Goal: Task Accomplishment & Management: Complete application form

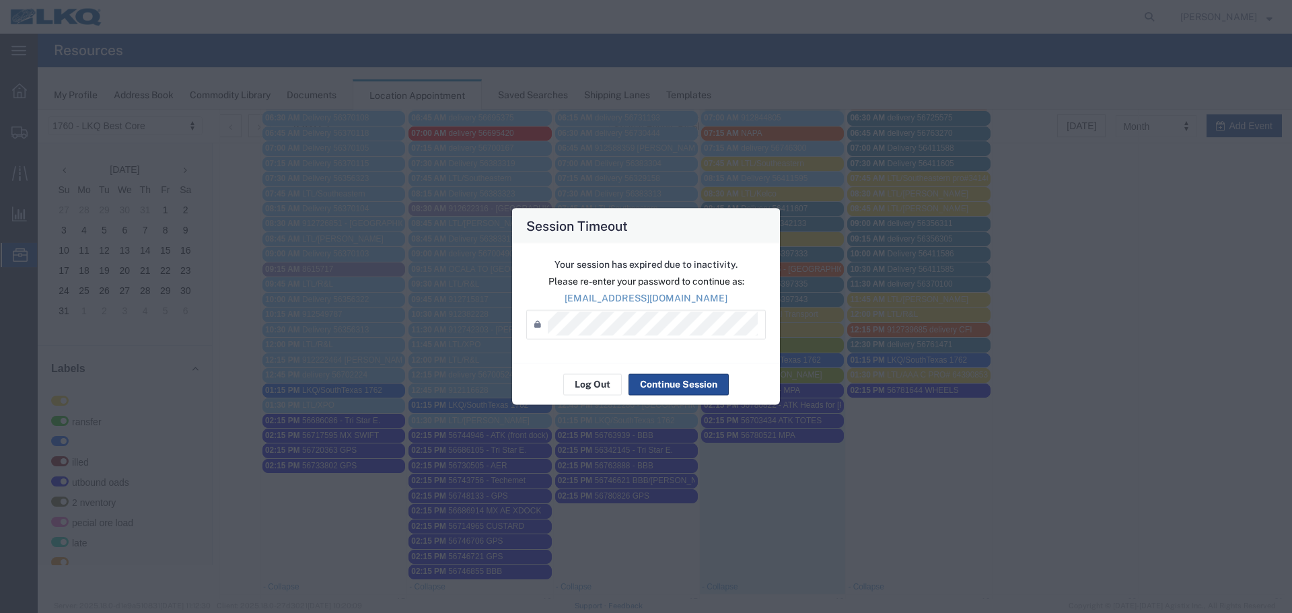
scroll to position [462, 0]
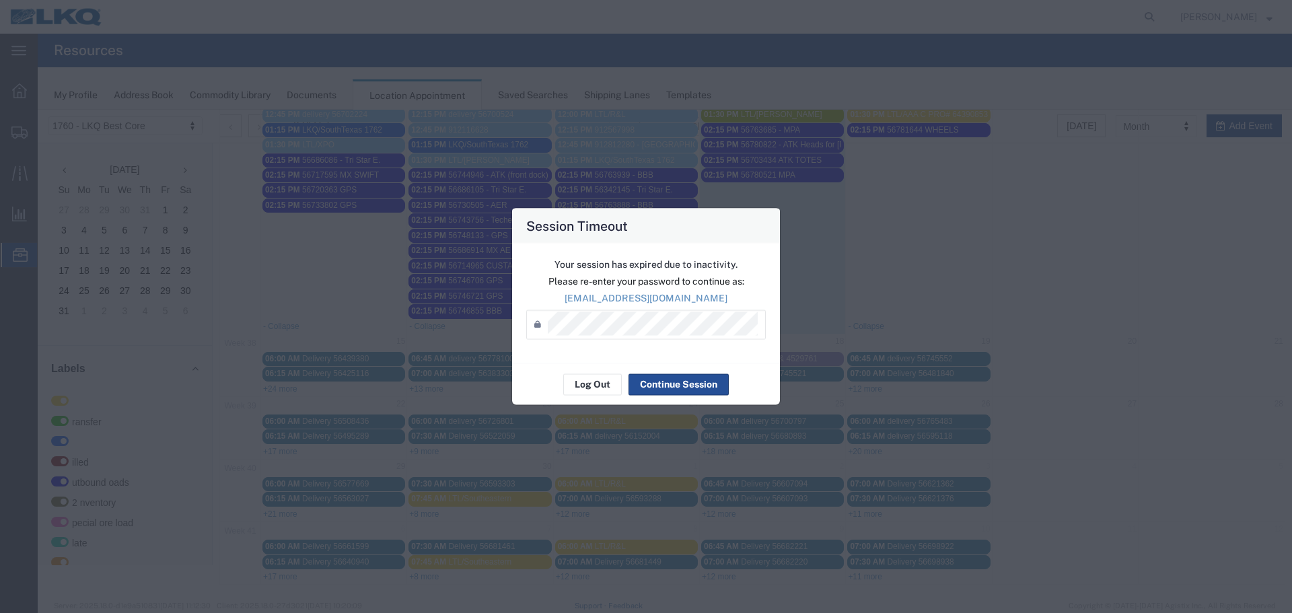
click at [914, 300] on div "Session Timeout Your session has expired due to inactivity. Please re-enter you…" at bounding box center [646, 306] width 1292 height 613
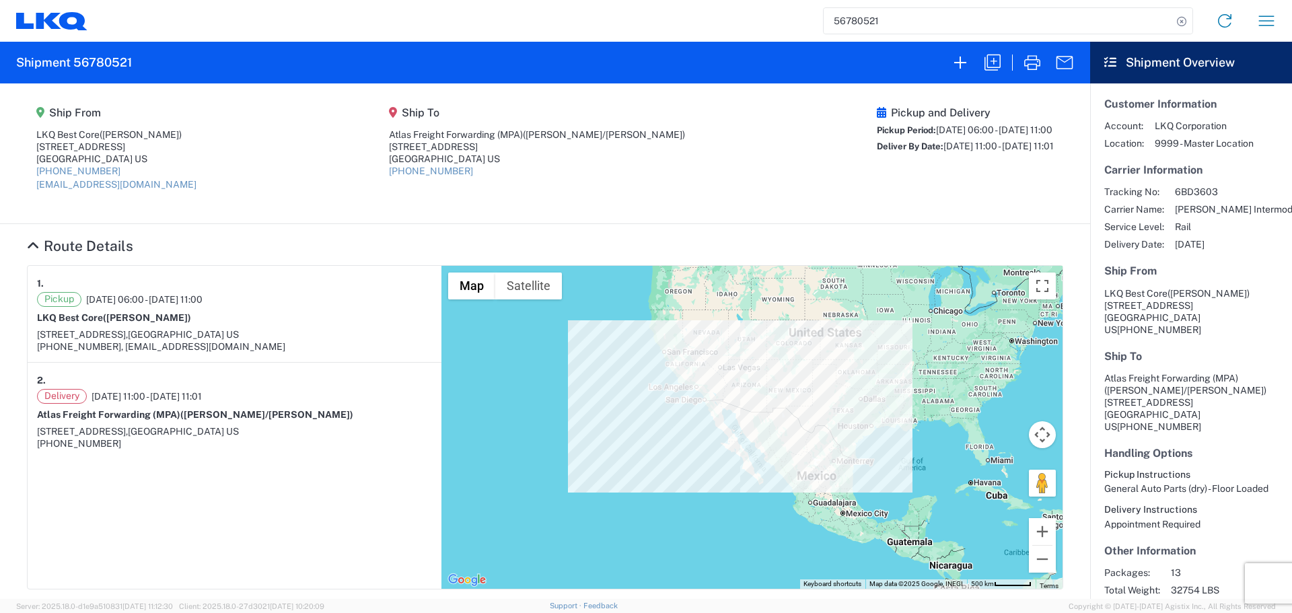
click at [907, 26] on input "56780521" at bounding box center [998, 21] width 349 height 26
type input "56780826"
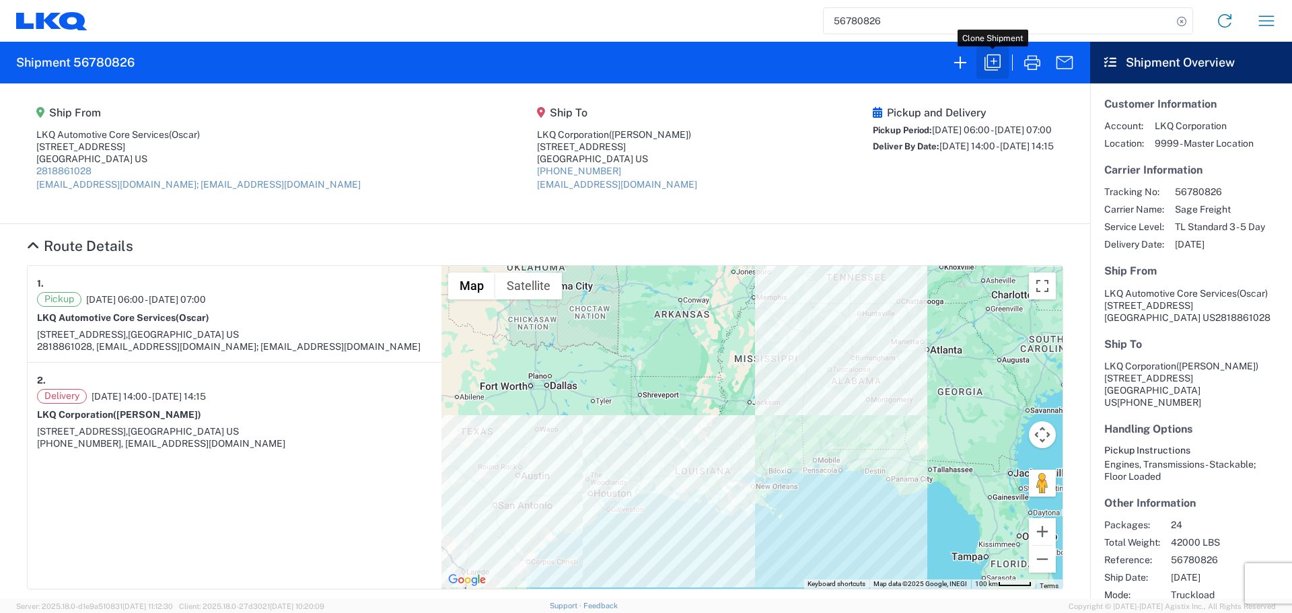
click at [991, 57] on icon "button" at bounding box center [993, 63] width 22 height 22
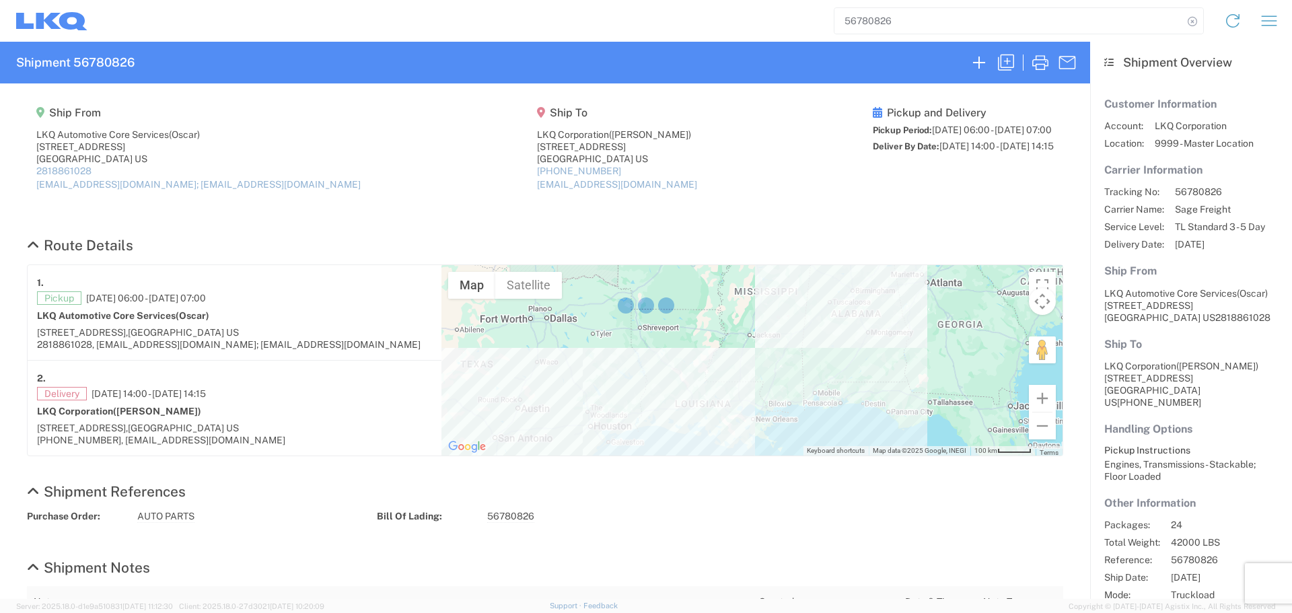
select select "FULL"
select select "LBS"
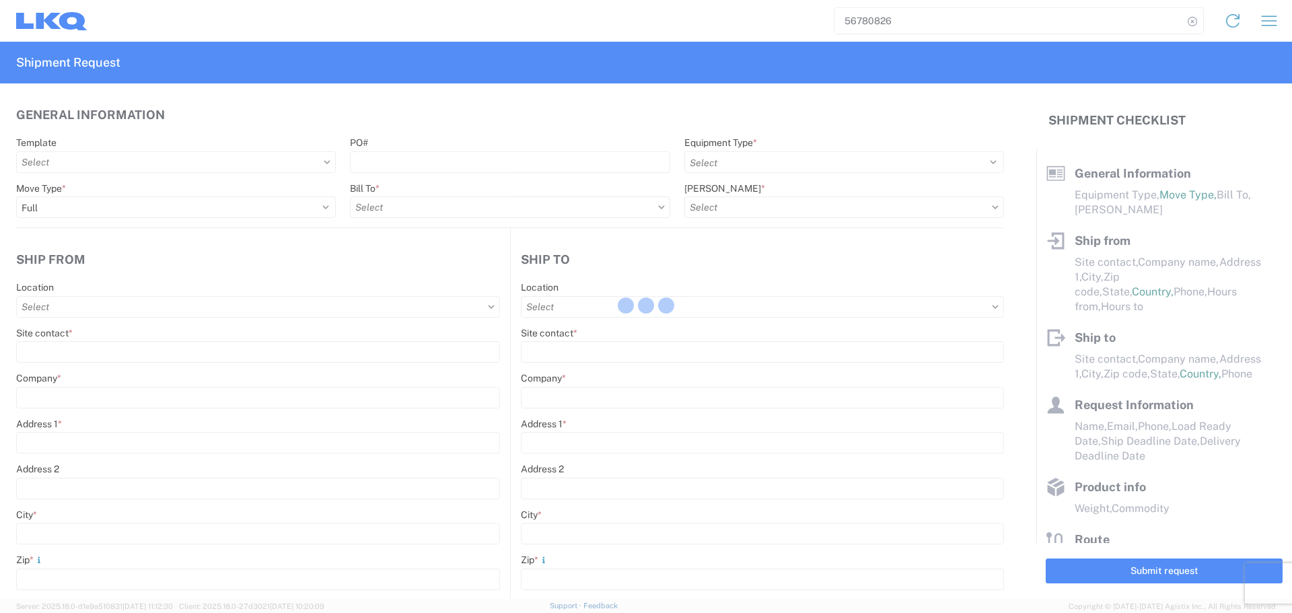
select select "STDV"
type input "Oscar"
type input "LKQ Automotive Core Services"
type input "[STREET_ADDRESS]"
type input "[GEOGRAPHIC_DATA]"
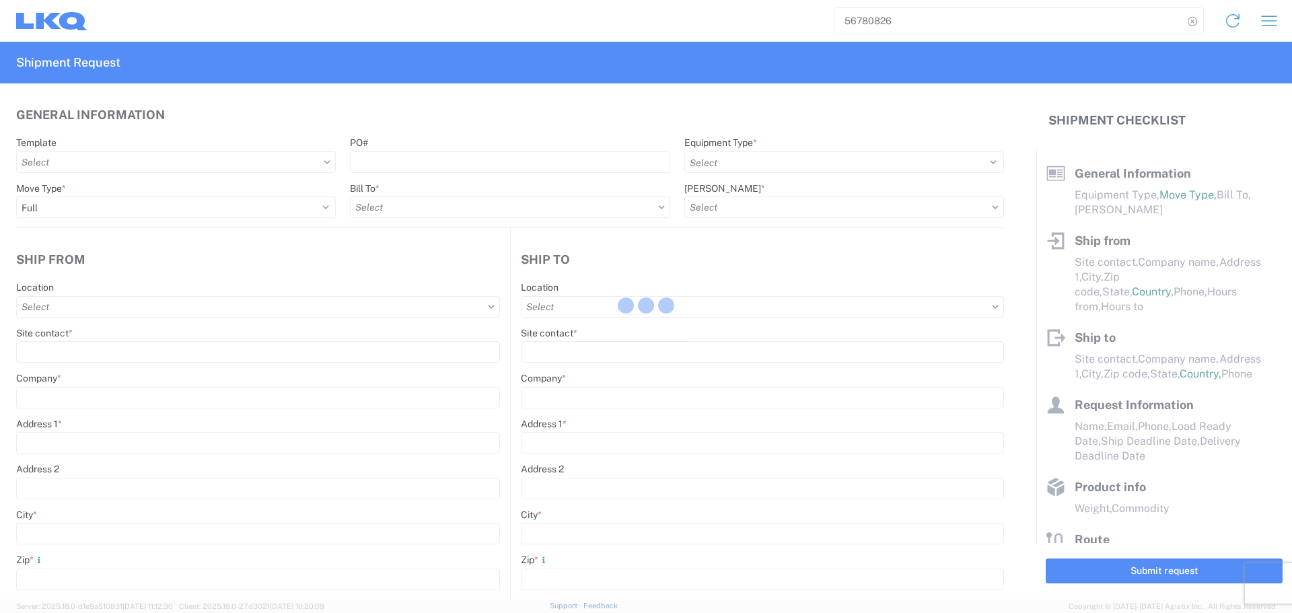
type input "77038"
type input "[EMAIL_ADDRESS][DOMAIN_NAME]; [EMAIL_ADDRESS][DOMAIN_NAME]"
type input "[PERSON_NAME]"
type input "LKQ Corporation"
type input "[STREET_ADDRESS]"
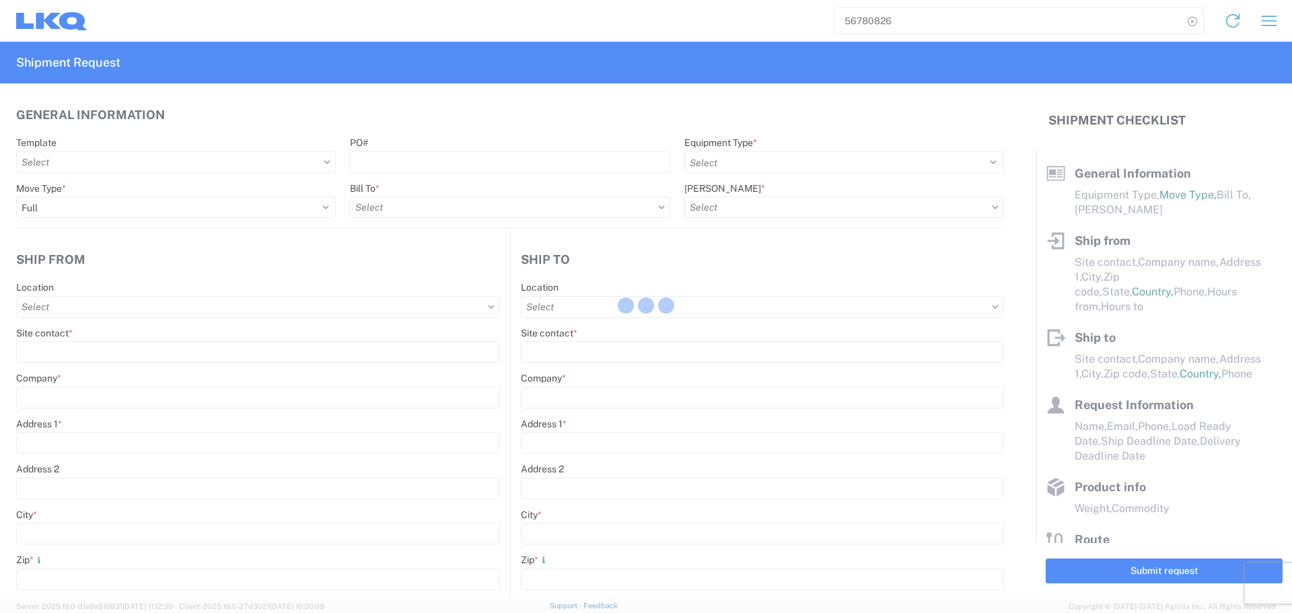
type input "Newnan"
type input "30265"
type input "[EMAIL_ADDRESS][DOMAIN_NAME]"
type input "Oscar"
type input "[EMAIL_ADDRESS][DOMAIN_NAME]"
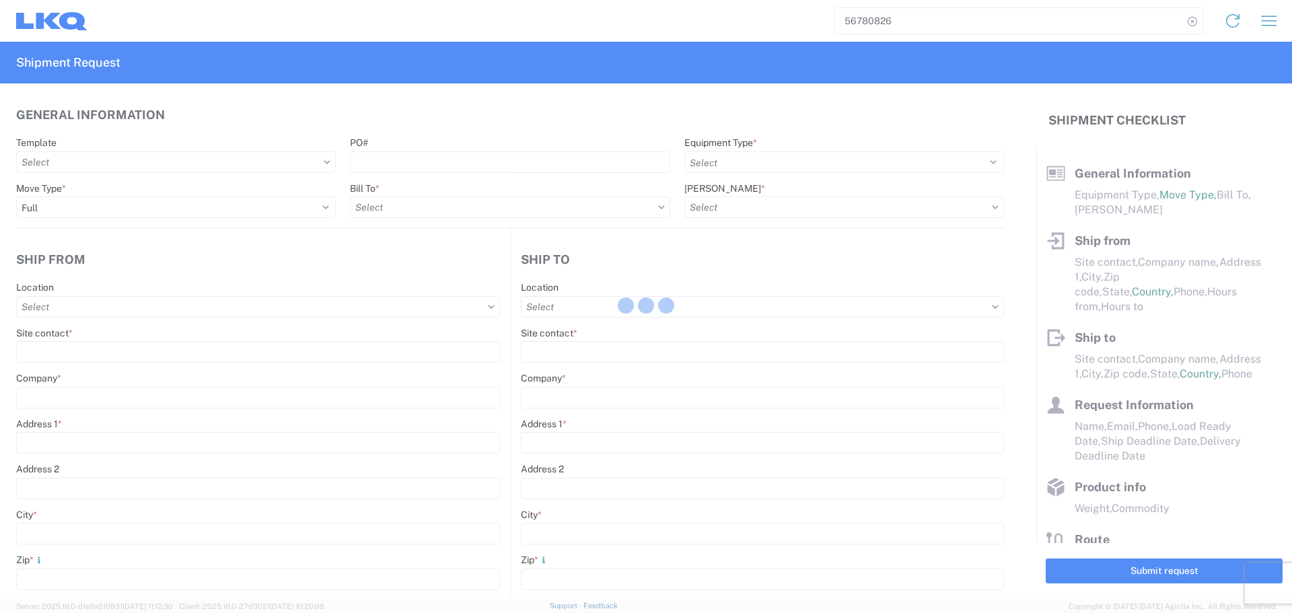
type input "2818861028"
type input "[DATE]"
type input "42000"
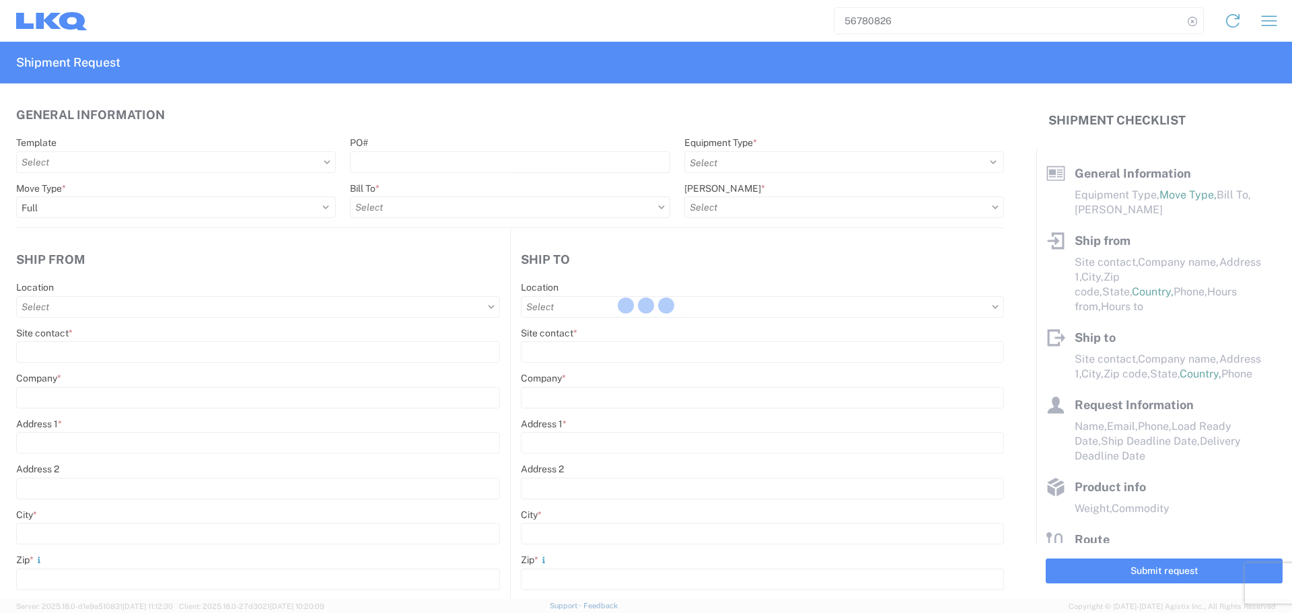
type input "Engines, Transmissions"
type input "24"
type input "0"
type input "40"
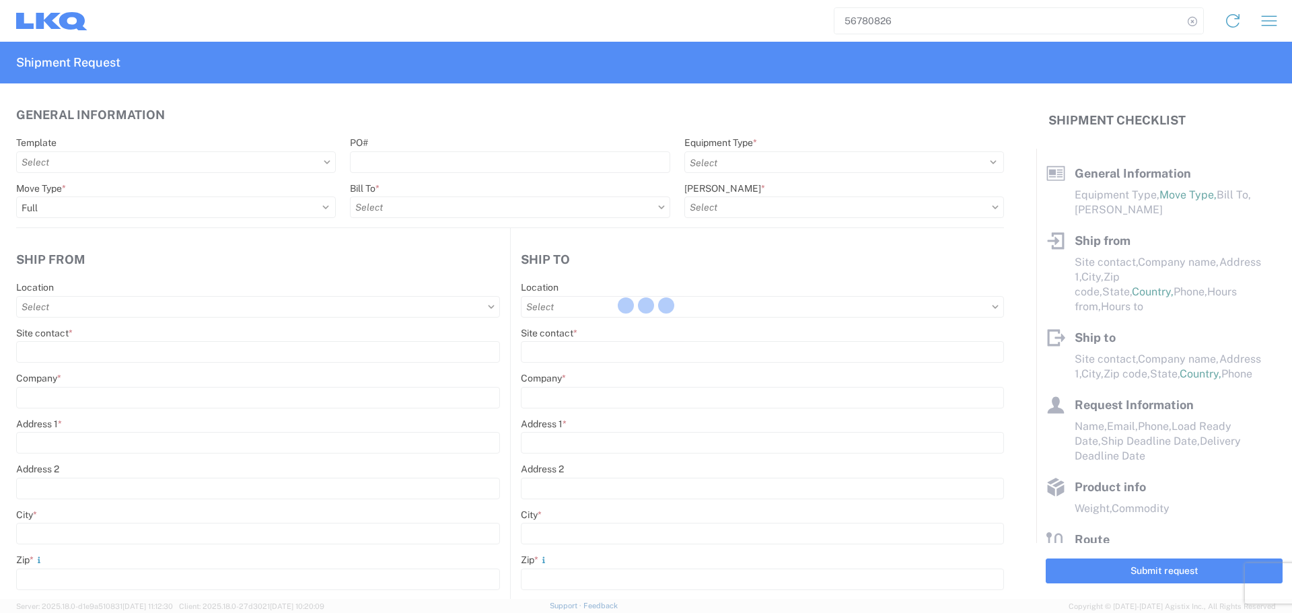
type input "36"
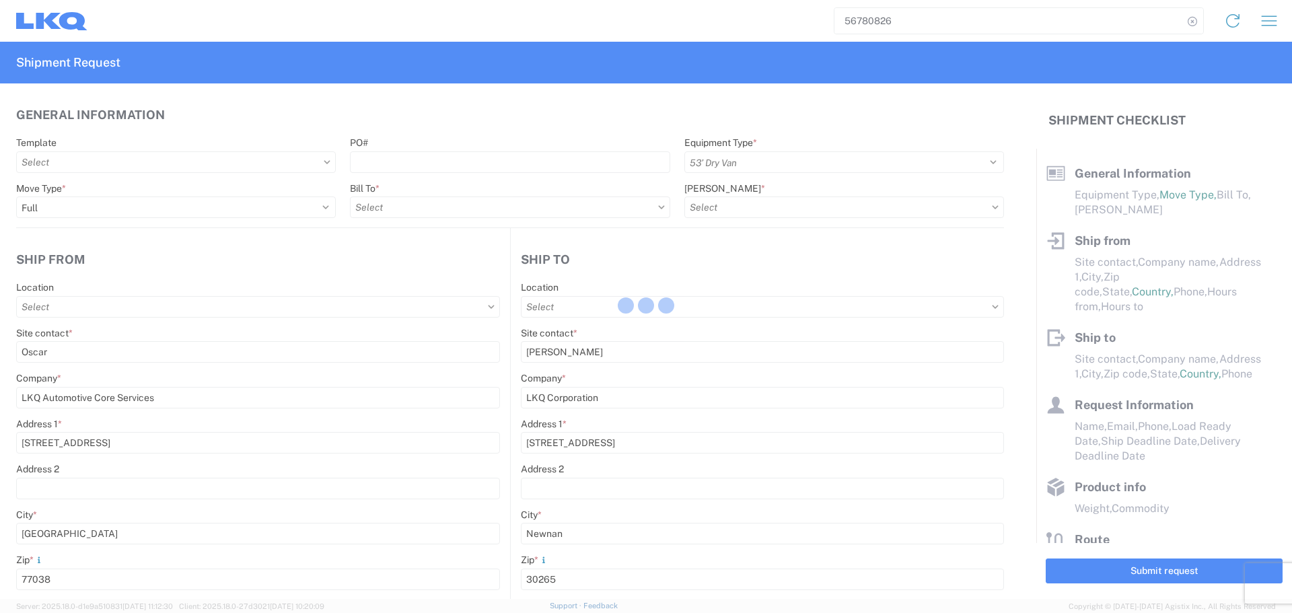
select select "US"
type input "1760 - LKQ Best Core"
type input "1760-1300-50180-0000 - 1760 Freight In - Cores"
type input "1772 - LKQ Atlanta Core Newnan"
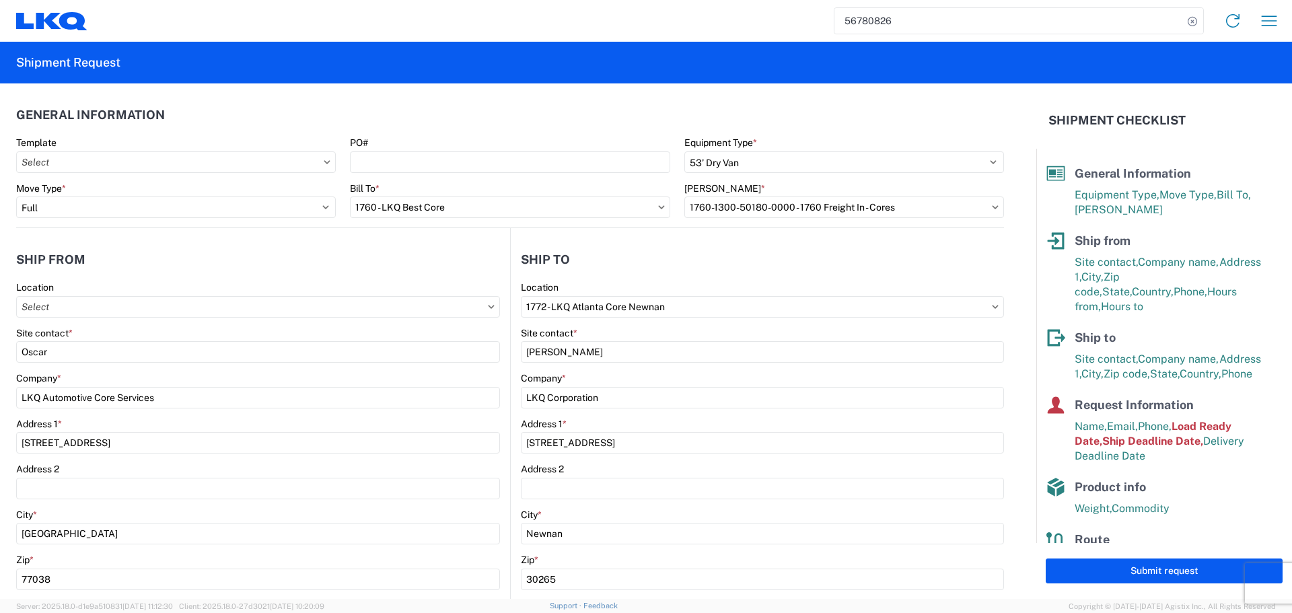
type input "1760 - LKQ Best Core"
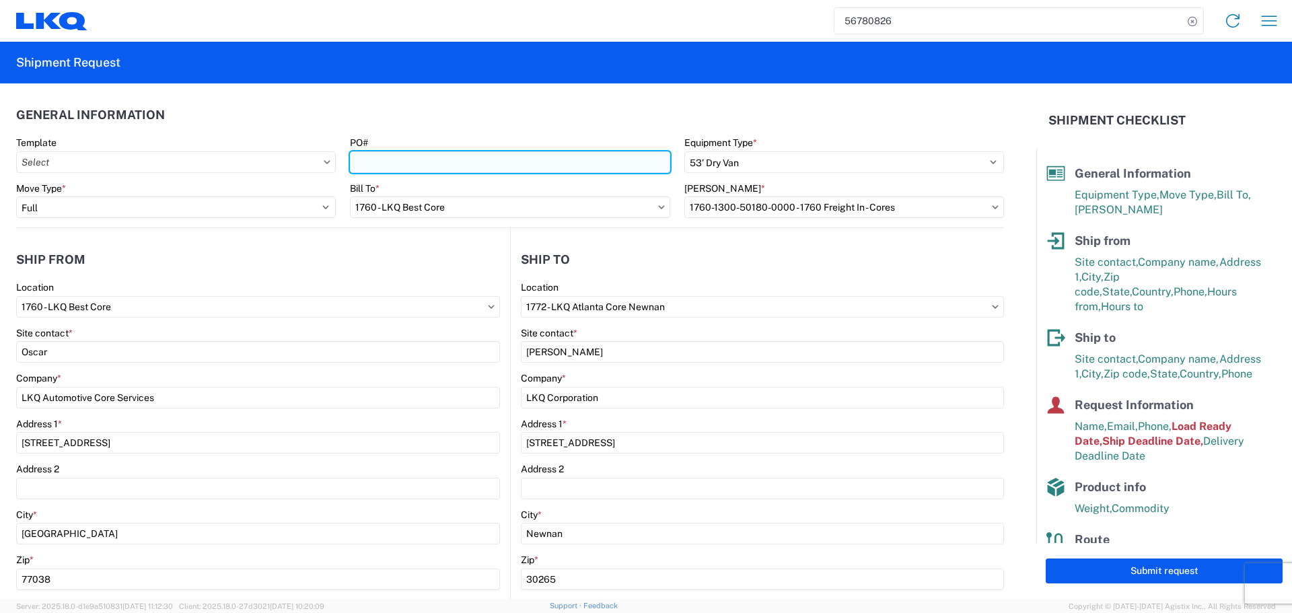
click at [458, 161] on input "PO#" at bounding box center [510, 162] width 320 height 22
type input "AUTO PARTS"
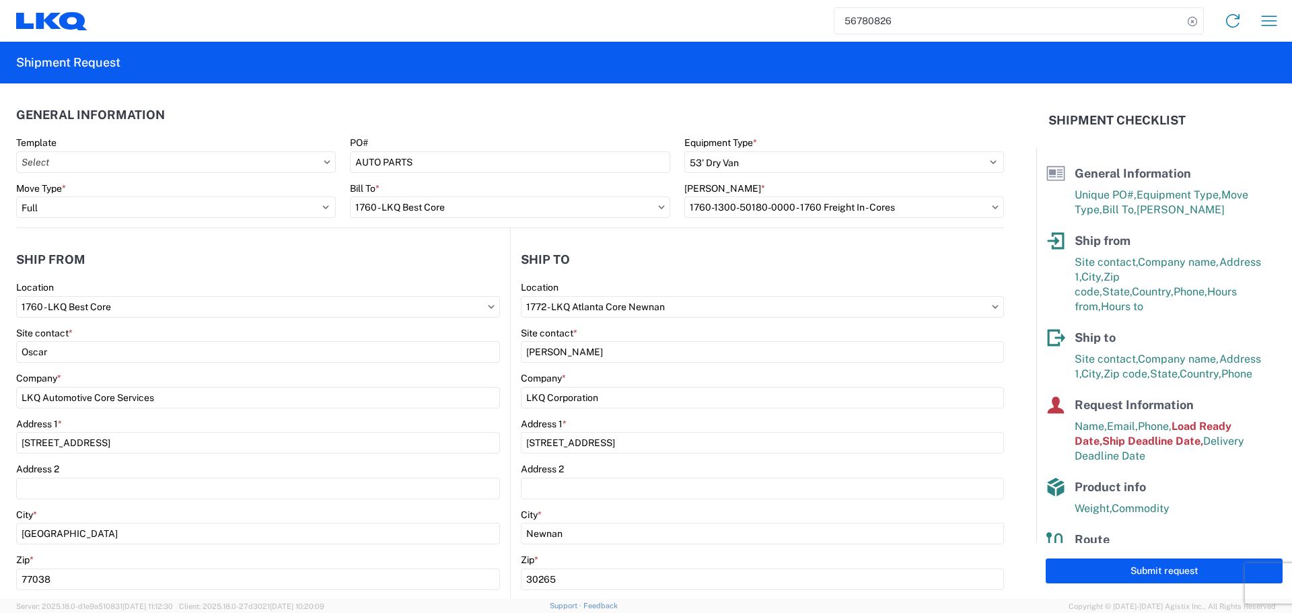
click at [476, 107] on header "General Information" at bounding box center [510, 115] width 988 height 30
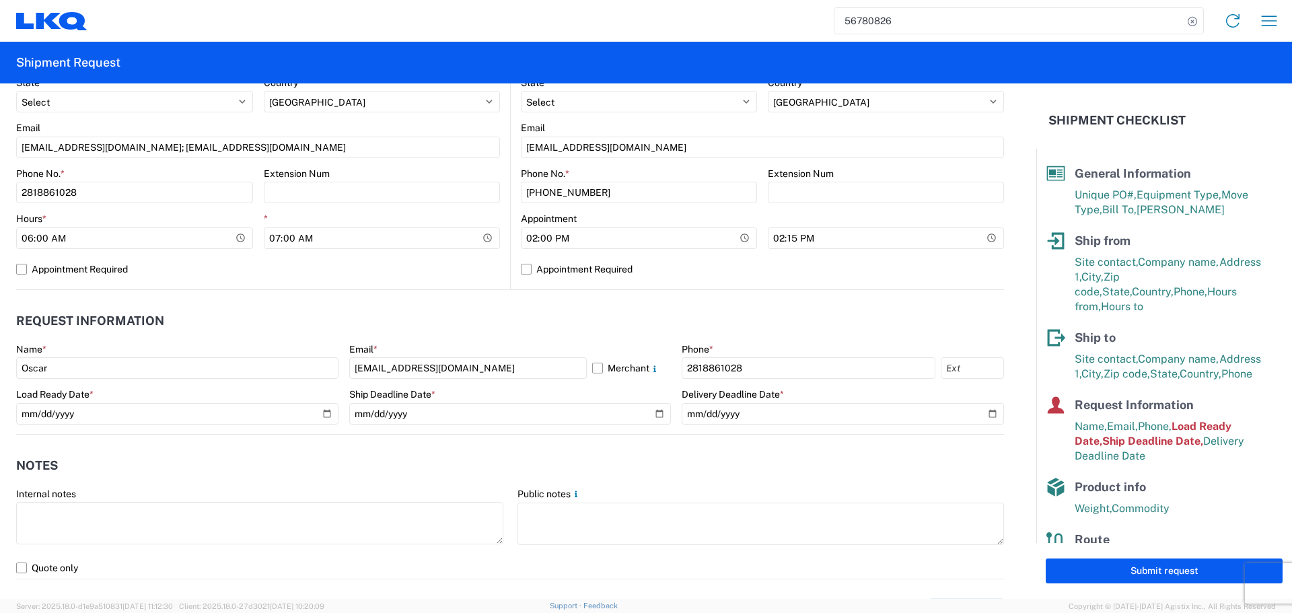
scroll to position [538, 0]
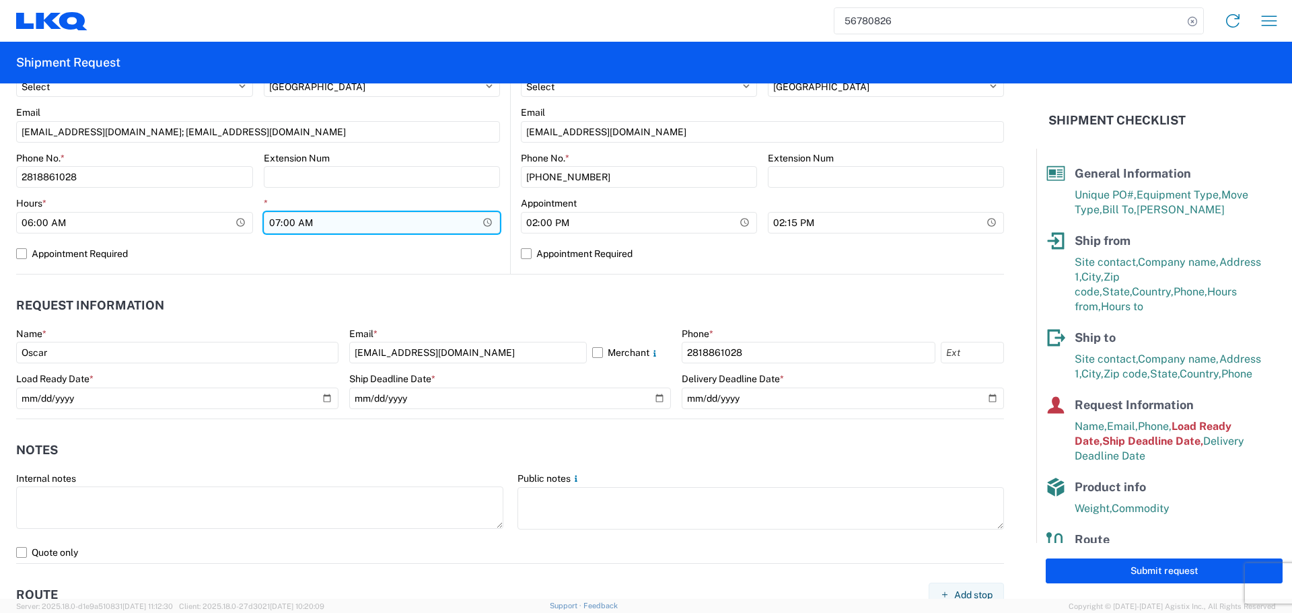
click at [482, 223] on input "07:00:00" at bounding box center [382, 223] width 237 height 22
type input "10:00"
click at [499, 254] on main "1760 Location 1760 - LKQ Best Core Site contact * Oscar Company * LKQ Automotiv…" at bounding box center [263, 8] width 494 height 531
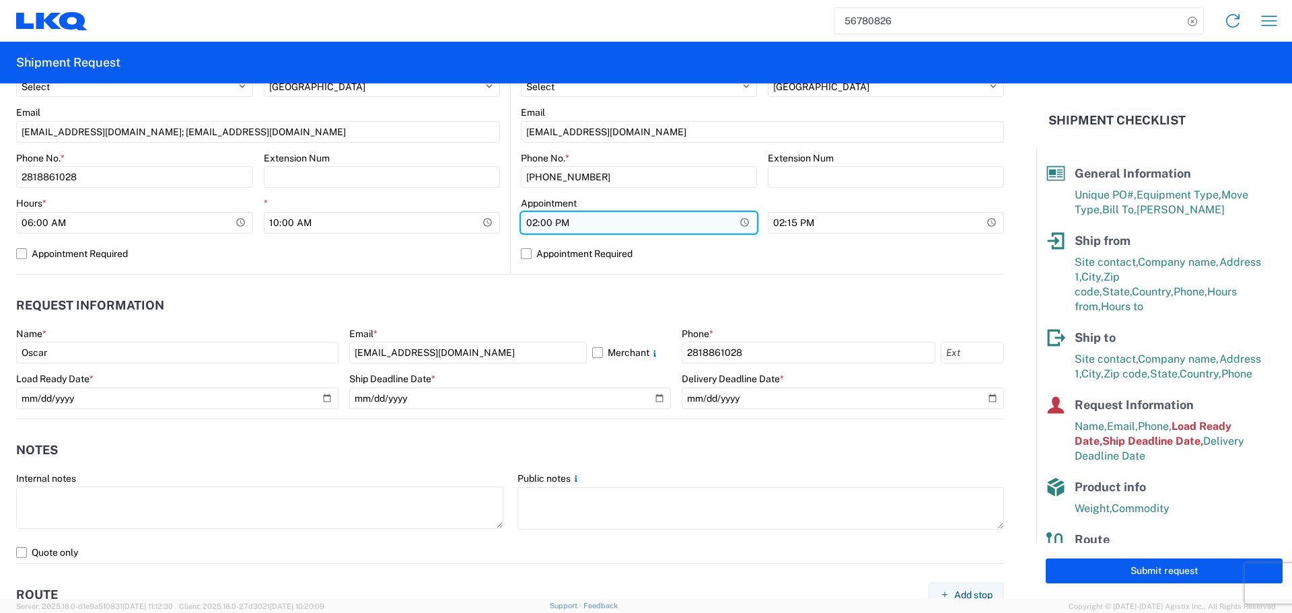
click at [733, 225] on input "14:00:00" at bounding box center [639, 223] width 236 height 22
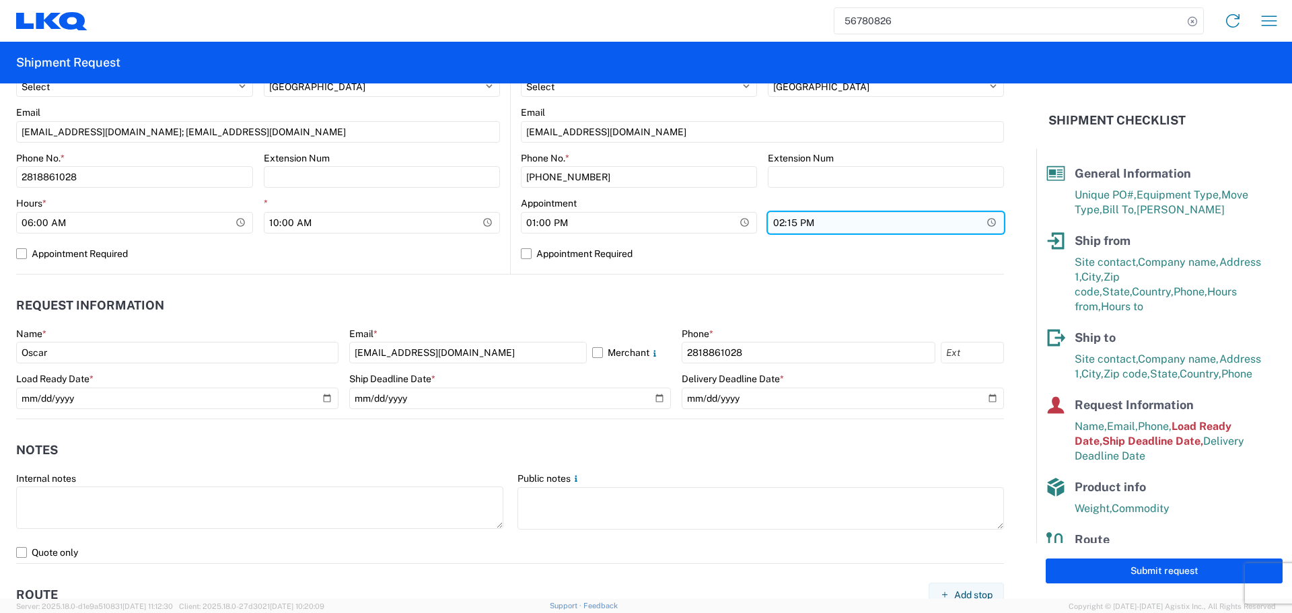
type input "13:00"
click at [976, 222] on input "14:15:00" at bounding box center [886, 223] width 236 height 22
type input "13:00"
click at [689, 266] on div "1772 Location 1772 - LKQ [GEOGRAPHIC_DATA] [GEOGRAPHIC_DATA] [GEOGRAPHIC_DATA] …" at bounding box center [762, 8] width 483 height 531
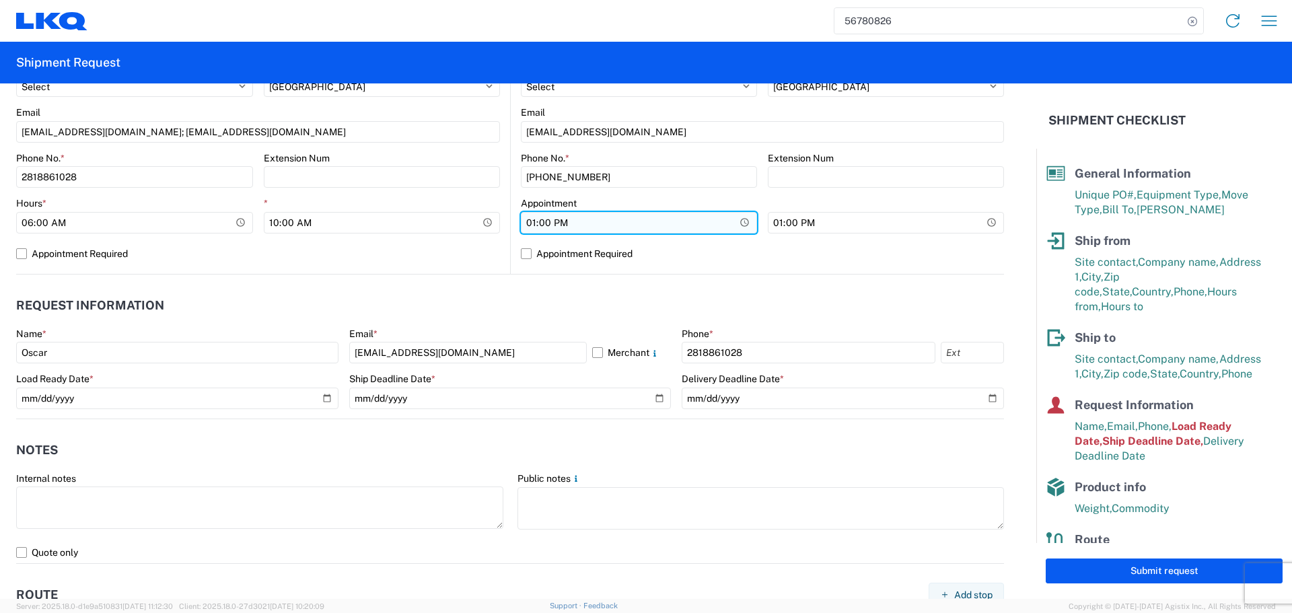
click at [735, 221] on input "13:00" at bounding box center [639, 223] width 236 height 22
type input "08:00"
click at [747, 240] on agx-form-control-wrapper-v2 "Appointment 08:00" at bounding box center [639, 220] width 236 height 46
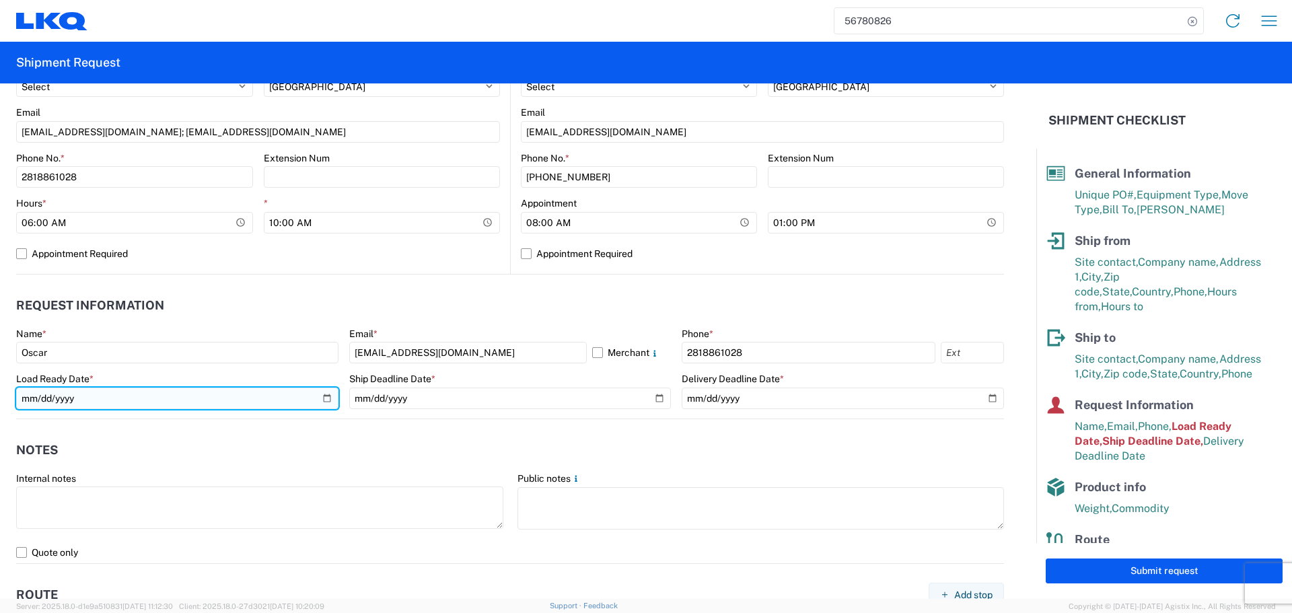
click at [330, 400] on input "[DATE]" at bounding box center [177, 399] width 322 height 22
click at [327, 400] on input "[DATE]" at bounding box center [177, 399] width 322 height 22
type input "[DATE]"
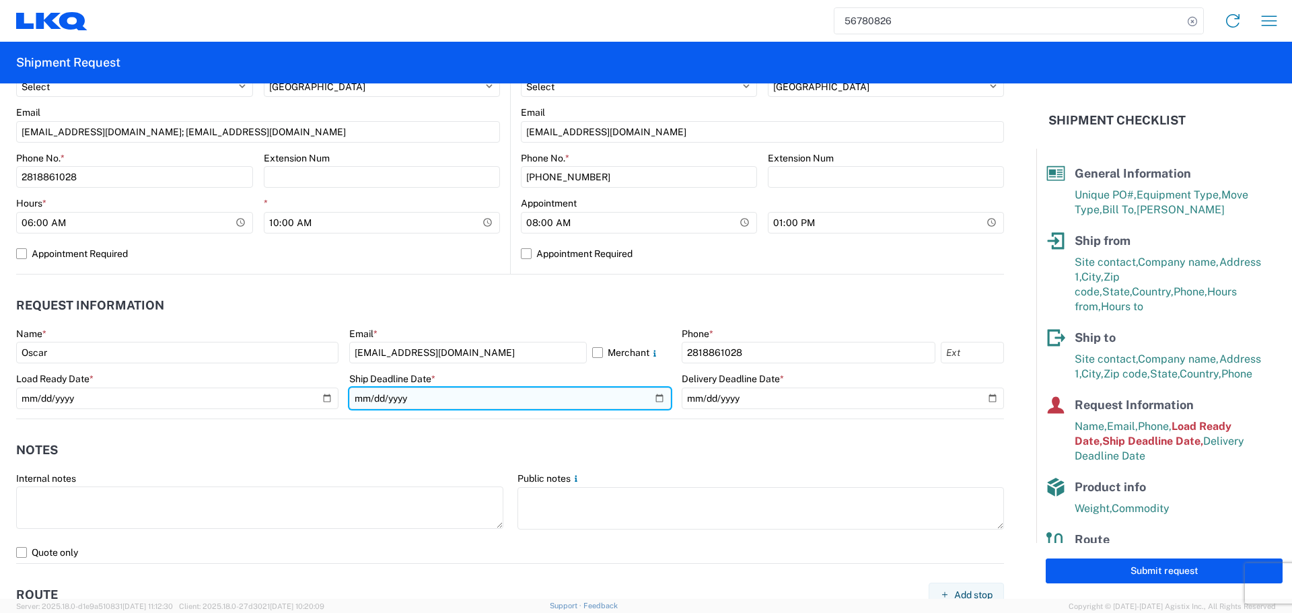
click at [649, 405] on input "[DATE]" at bounding box center [510, 399] width 322 height 22
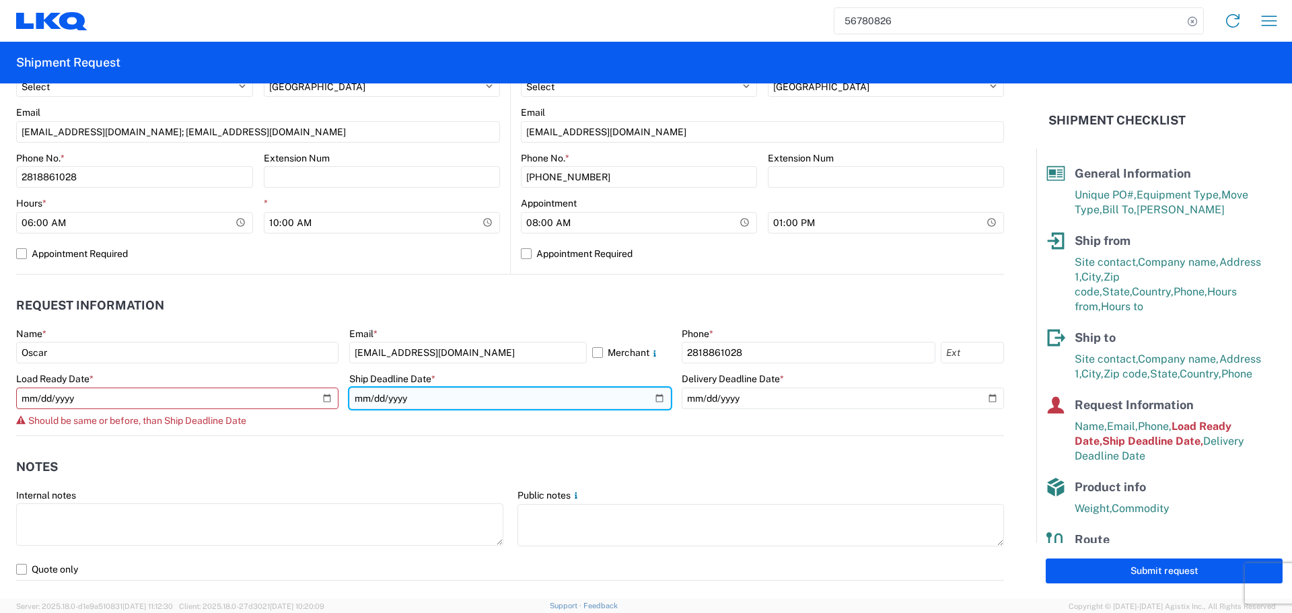
click at [649, 397] on input "[DATE]" at bounding box center [510, 399] width 322 height 22
type input "[DATE]"
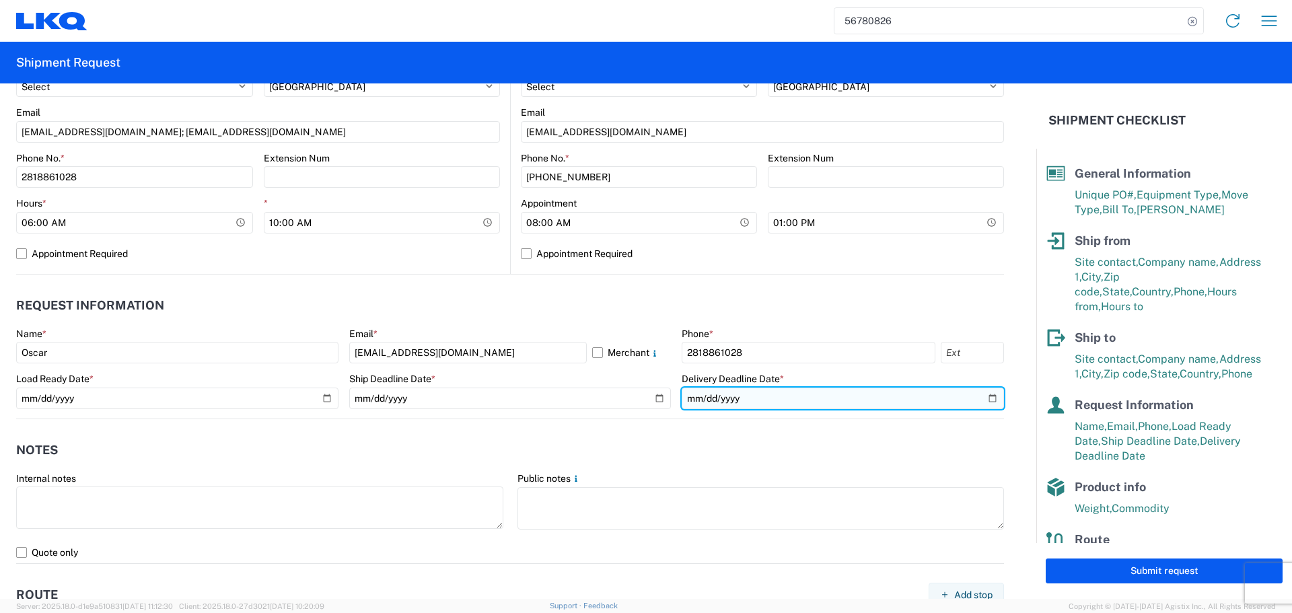
click at [982, 400] on input "[DATE]" at bounding box center [843, 399] width 322 height 22
type input "[DATE]"
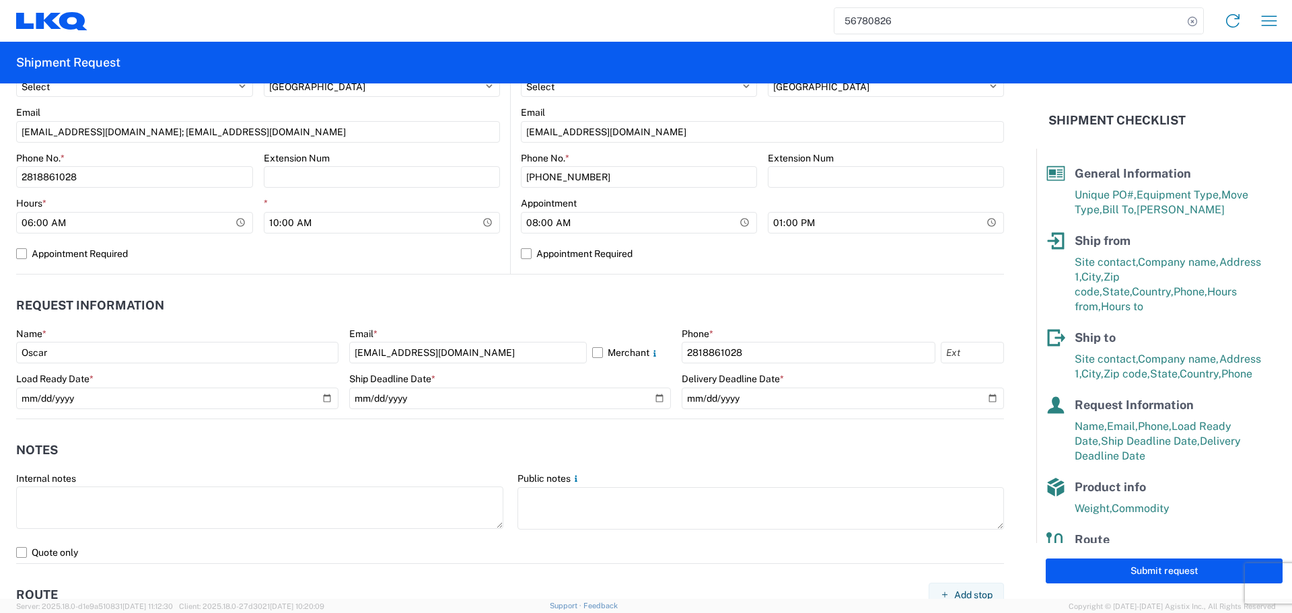
click at [569, 456] on header "Notes" at bounding box center [510, 450] width 988 height 30
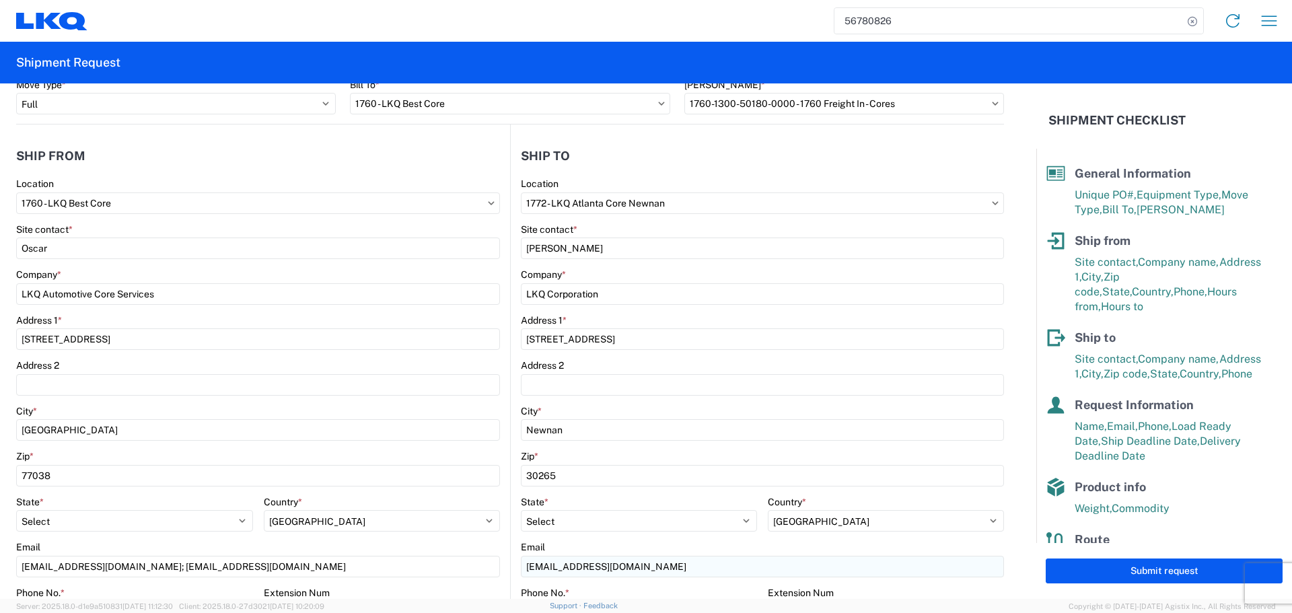
scroll to position [0, 0]
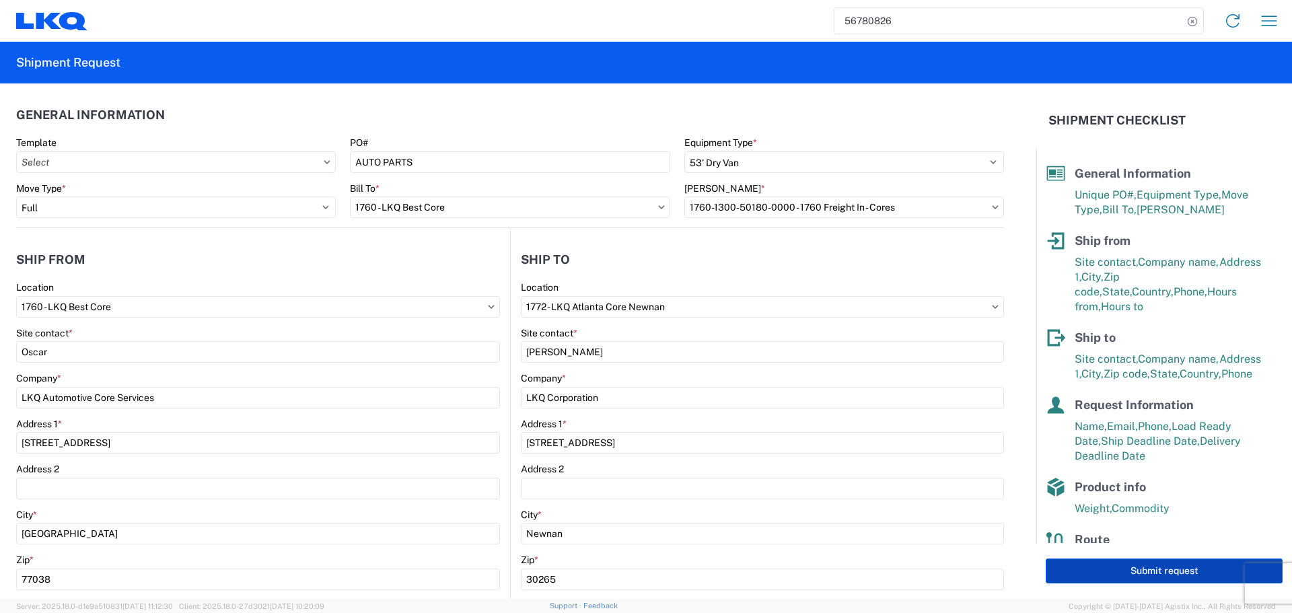
click at [1170, 572] on button "Submit request" at bounding box center [1164, 571] width 237 height 25
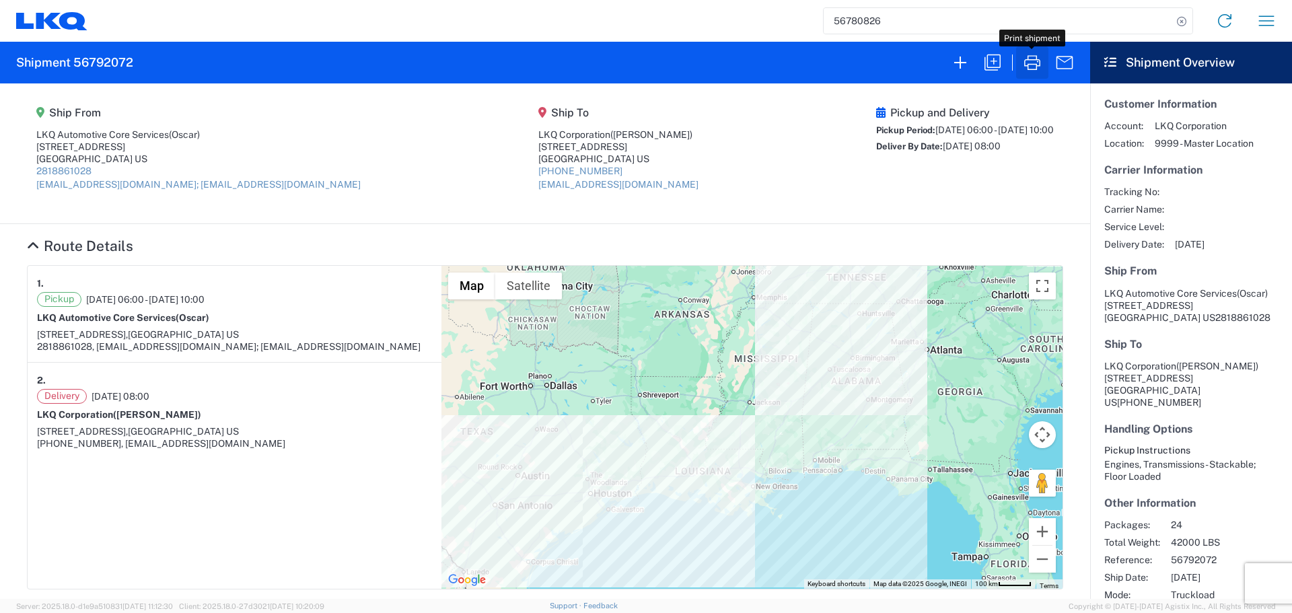
click at [1026, 57] on icon "button" at bounding box center [1032, 63] width 22 height 22
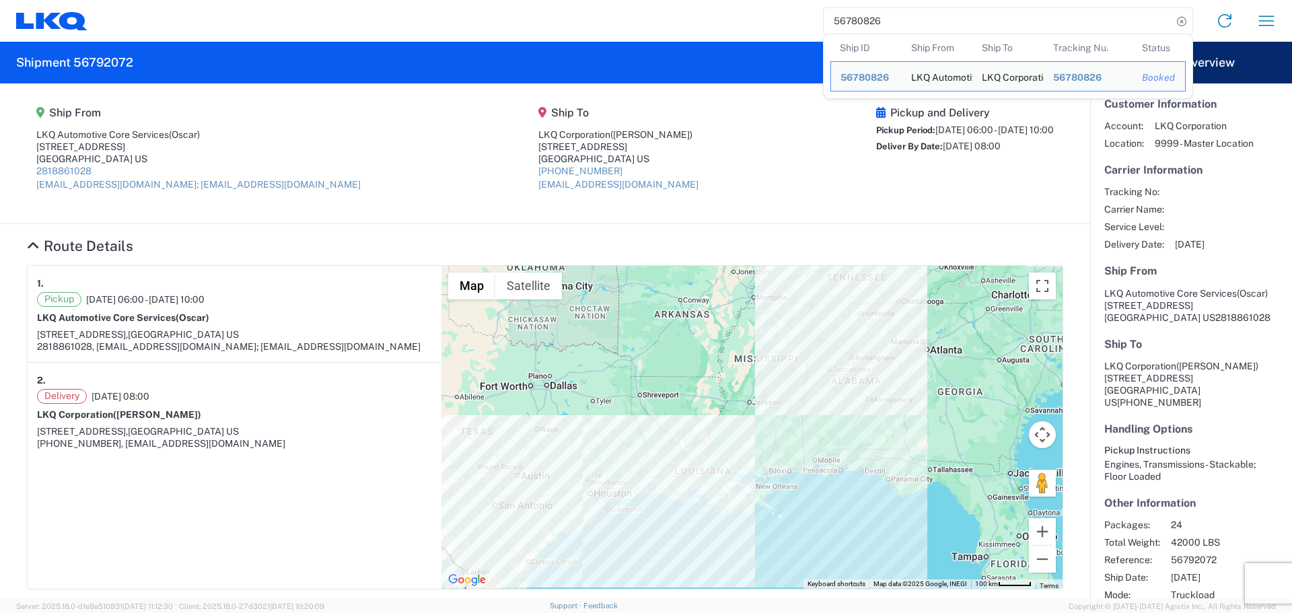
click at [852, 17] on input "56780826" at bounding box center [998, 21] width 349 height 26
paste input "14965"
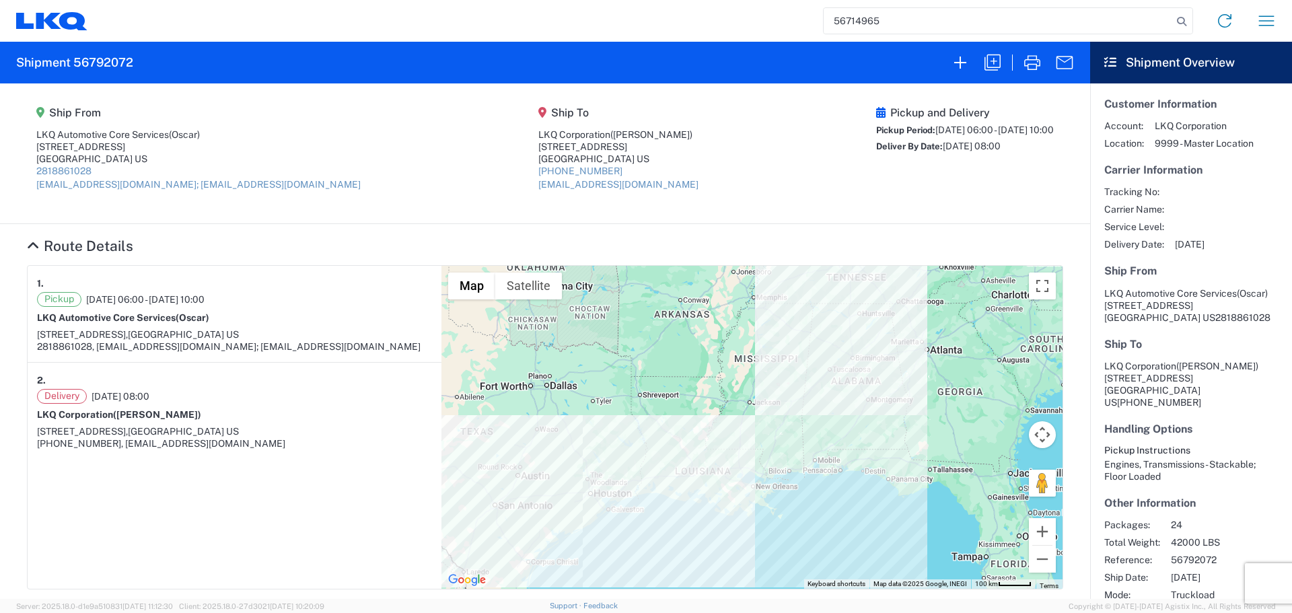
type input "56714965"
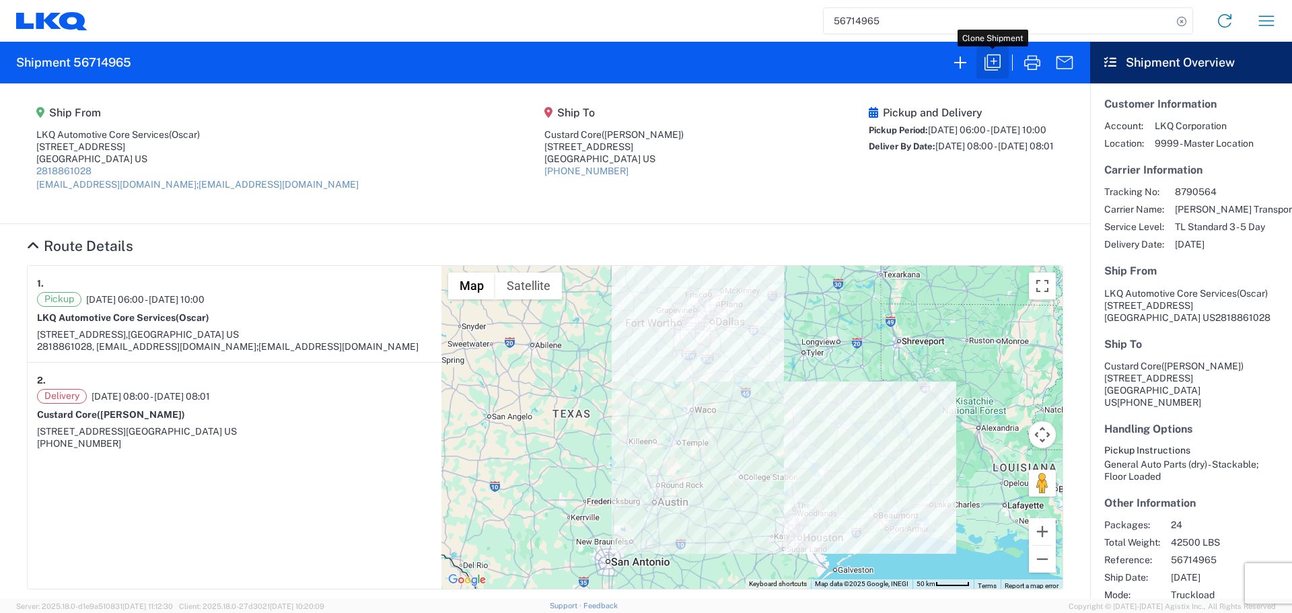
click at [993, 61] on icon "button" at bounding box center [992, 63] width 16 height 16
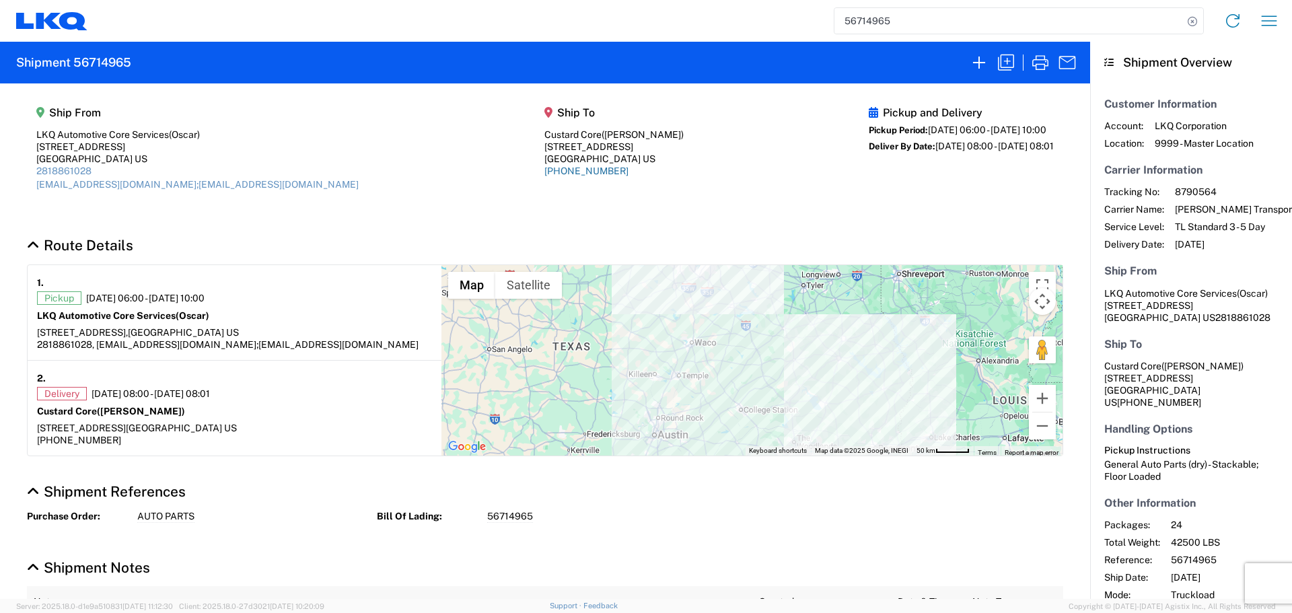
select select "STDV"
select select "FULL"
select select "US"
select select "LBS"
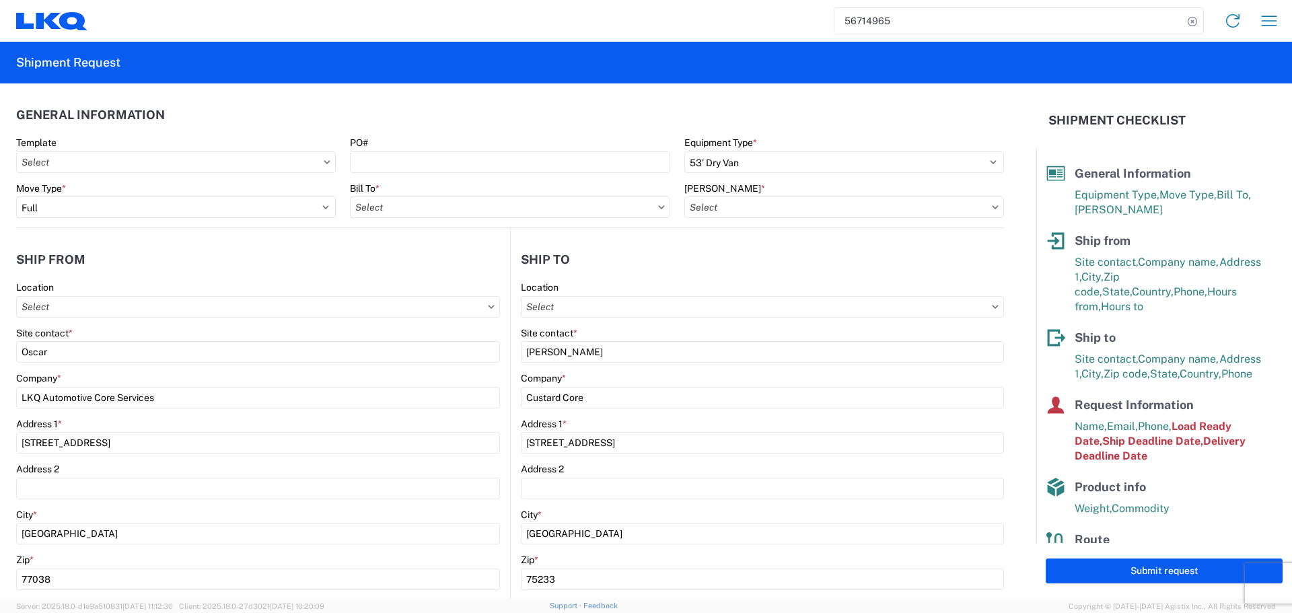
type input "1760 - LKQ Best Core"
type input "1760-6300-66000-0000 - 1760 Freight Out"
type input "1760 - LKQ Best Core"
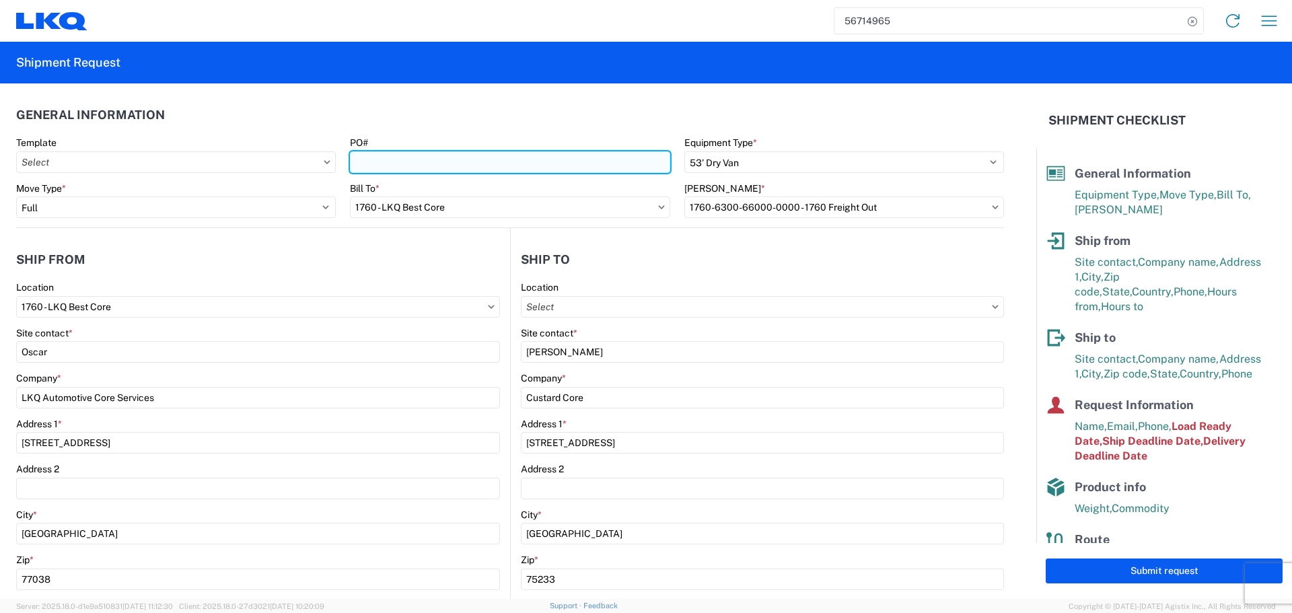
click at [387, 168] on input "PO#" at bounding box center [510, 162] width 320 height 22
type input "AUTO PARTS"
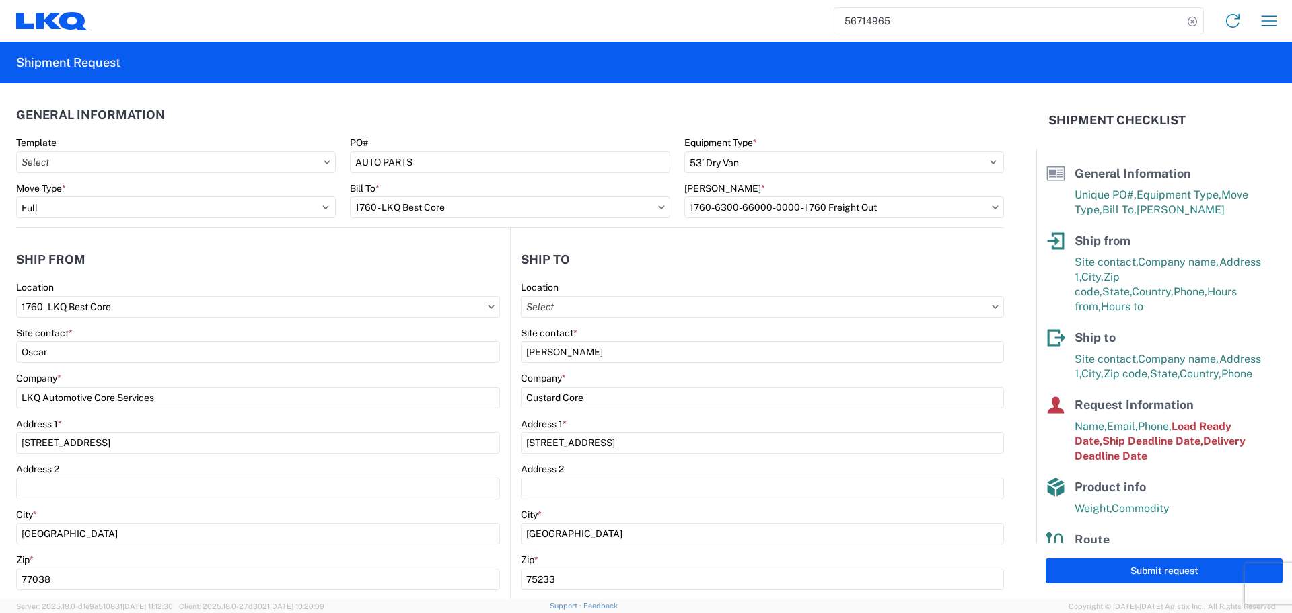
click at [437, 98] on agx-general-info "General Information Template PO# AUTO PARTS Equipment Type * Select 53’ Dry Van…" at bounding box center [510, 155] width 988 height 145
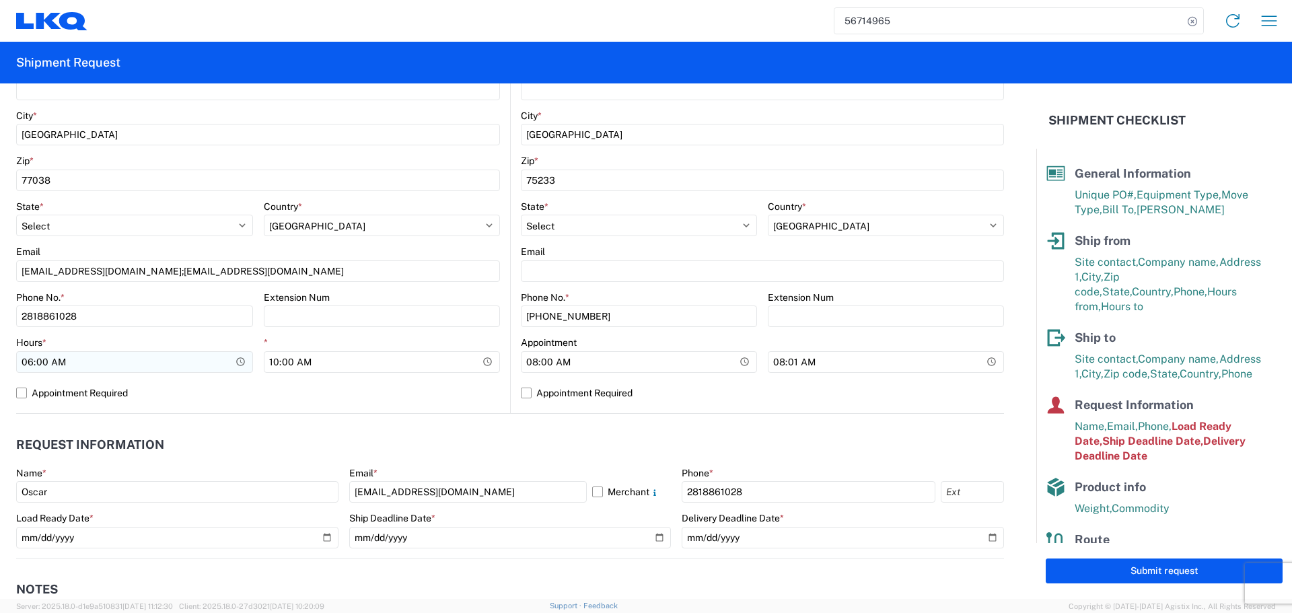
scroll to position [404, 0]
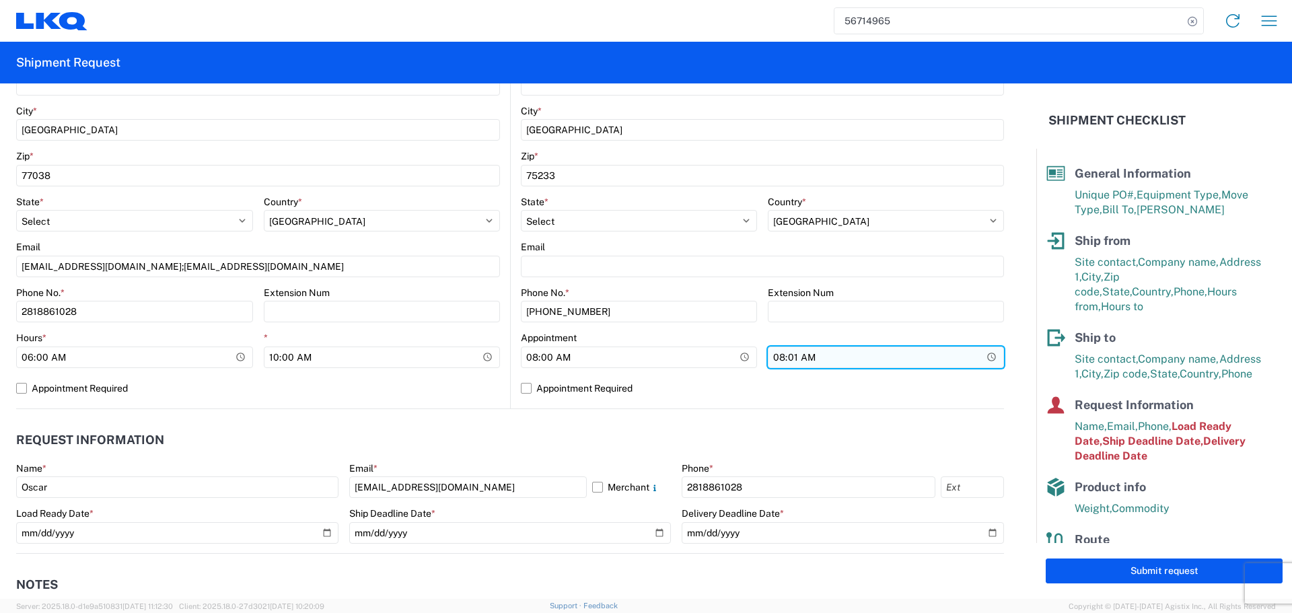
click at [982, 360] on input "08:01:00" at bounding box center [886, 358] width 236 height 22
type input "13:00"
click at [592, 454] on header "Request Information" at bounding box center [510, 440] width 988 height 30
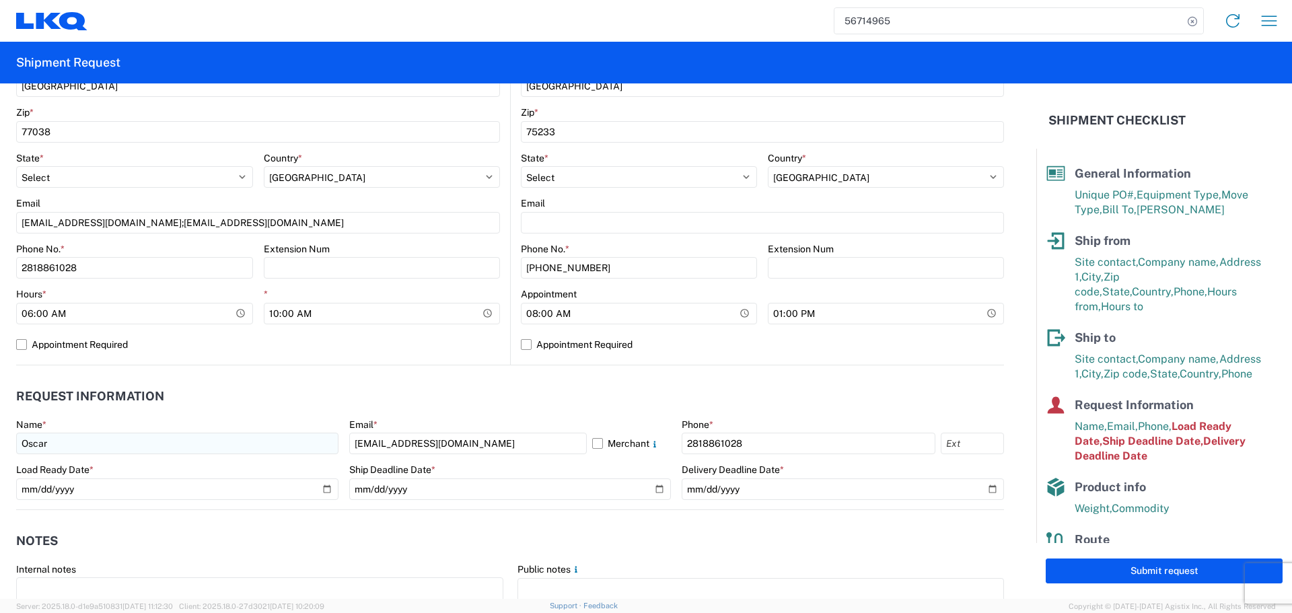
scroll to position [471, 0]
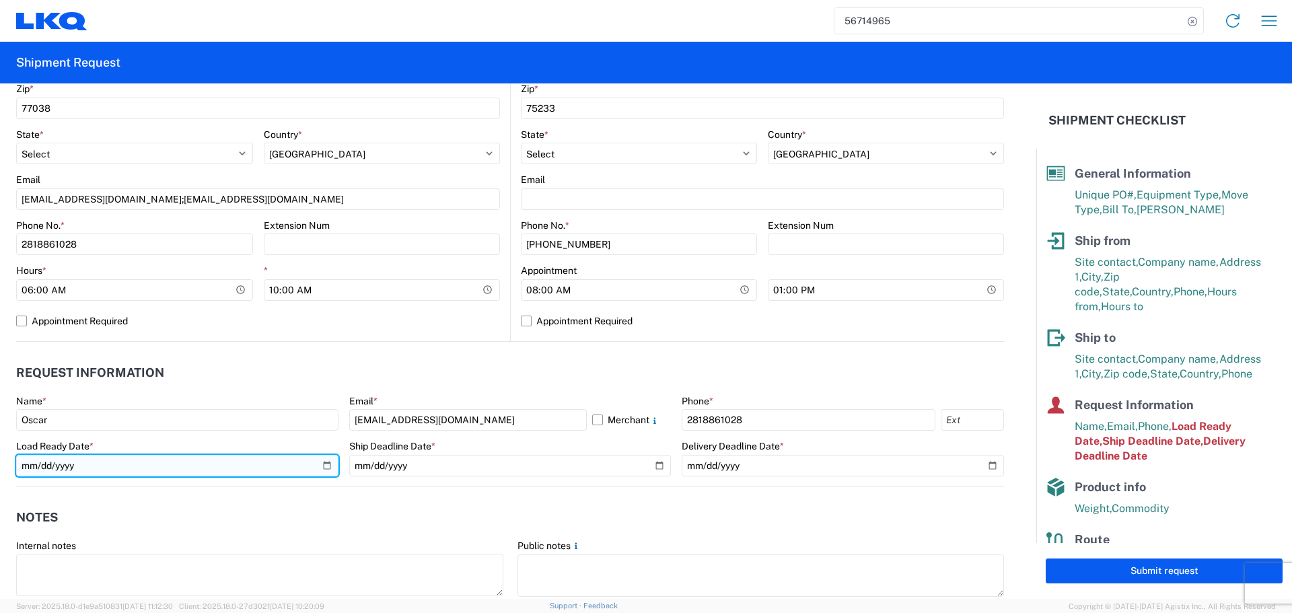
click at [322, 467] on input "[DATE]" at bounding box center [177, 466] width 322 height 22
type input "[DATE]"
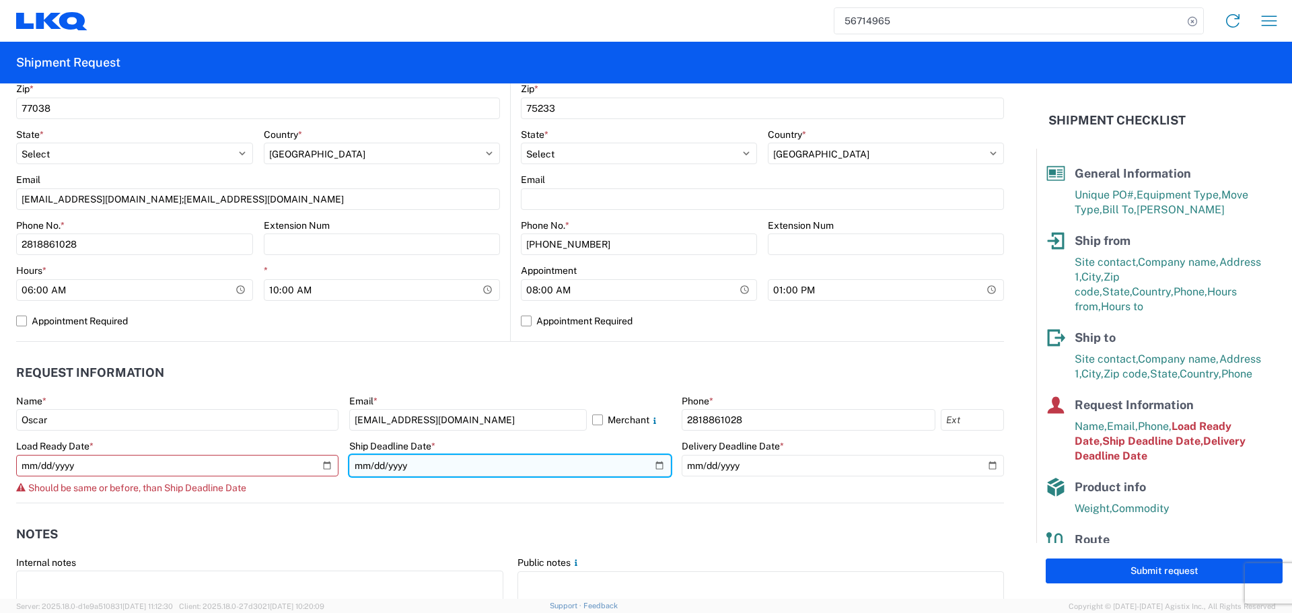
click at [655, 470] on input "[DATE]" at bounding box center [510, 466] width 322 height 22
type input "[DATE]"
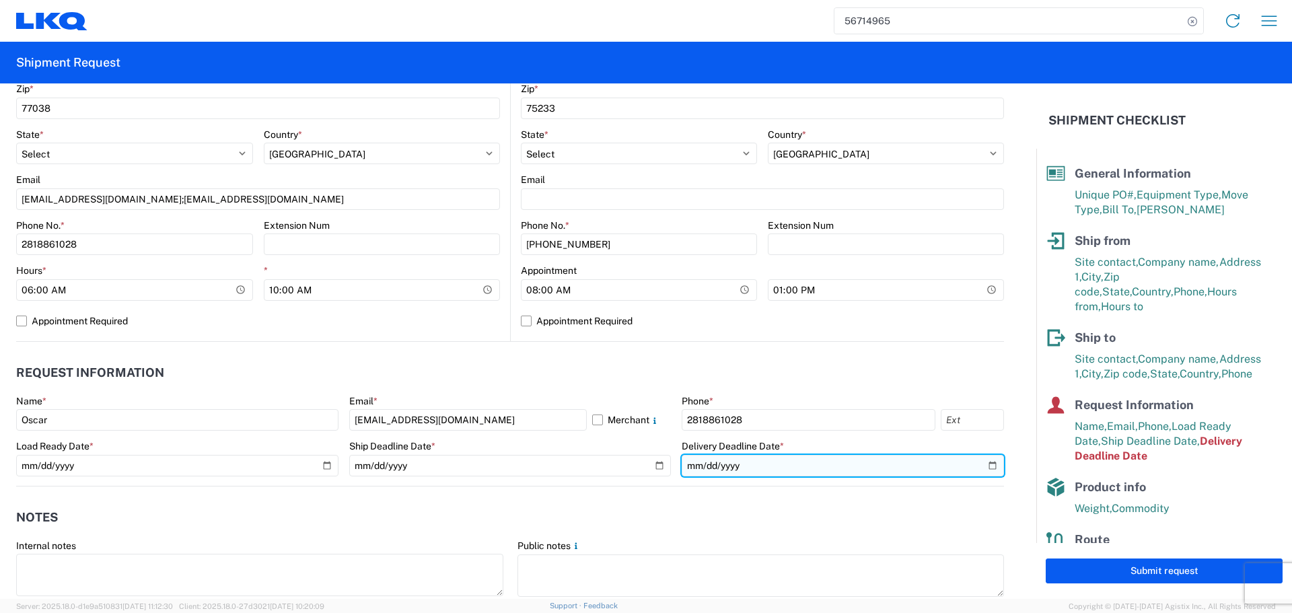
click at [980, 463] on input "[DATE]" at bounding box center [843, 466] width 322 height 22
type input "[DATE]"
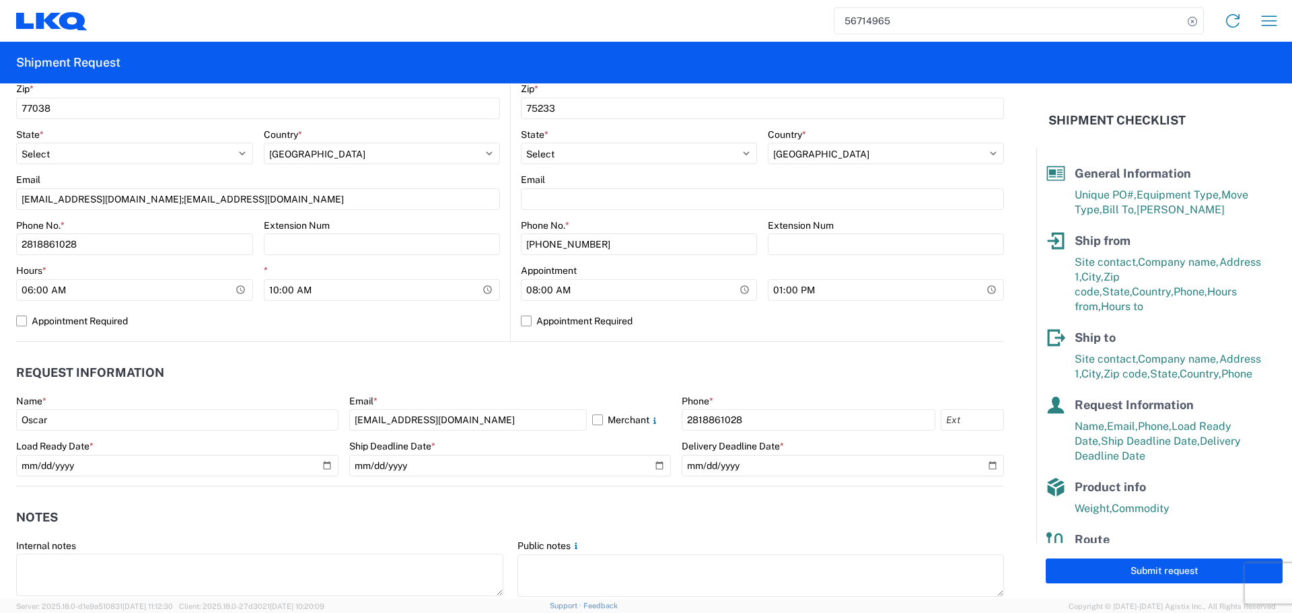
click at [632, 363] on header "Request Information" at bounding box center [510, 373] width 988 height 30
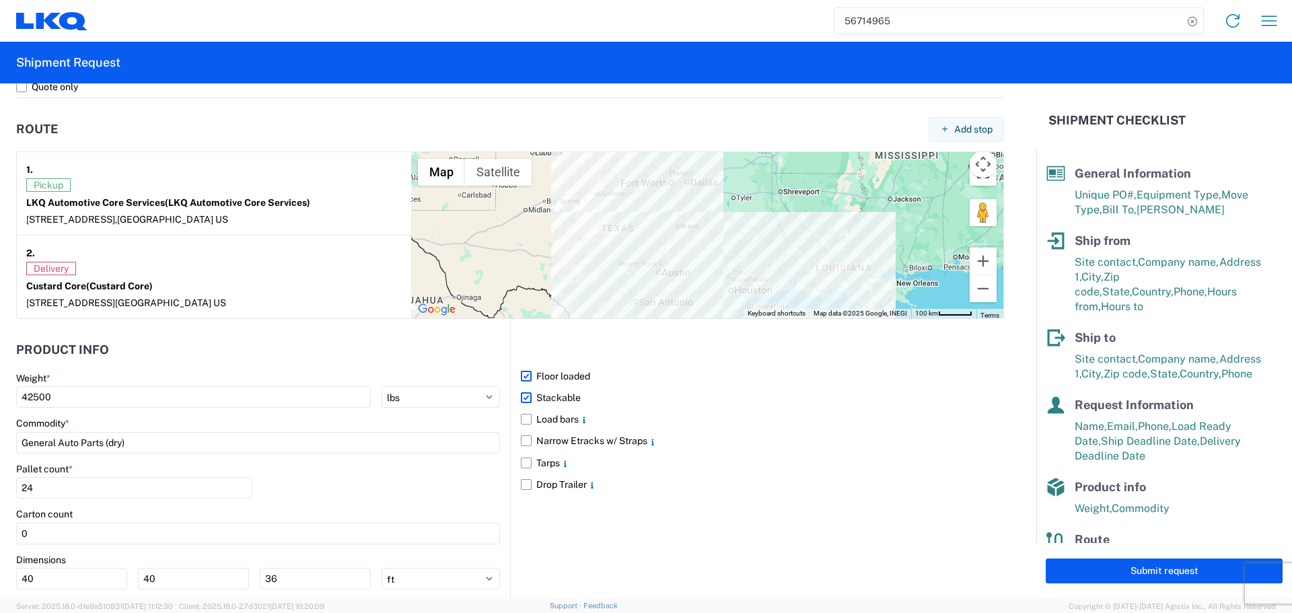
scroll to position [1098, 0]
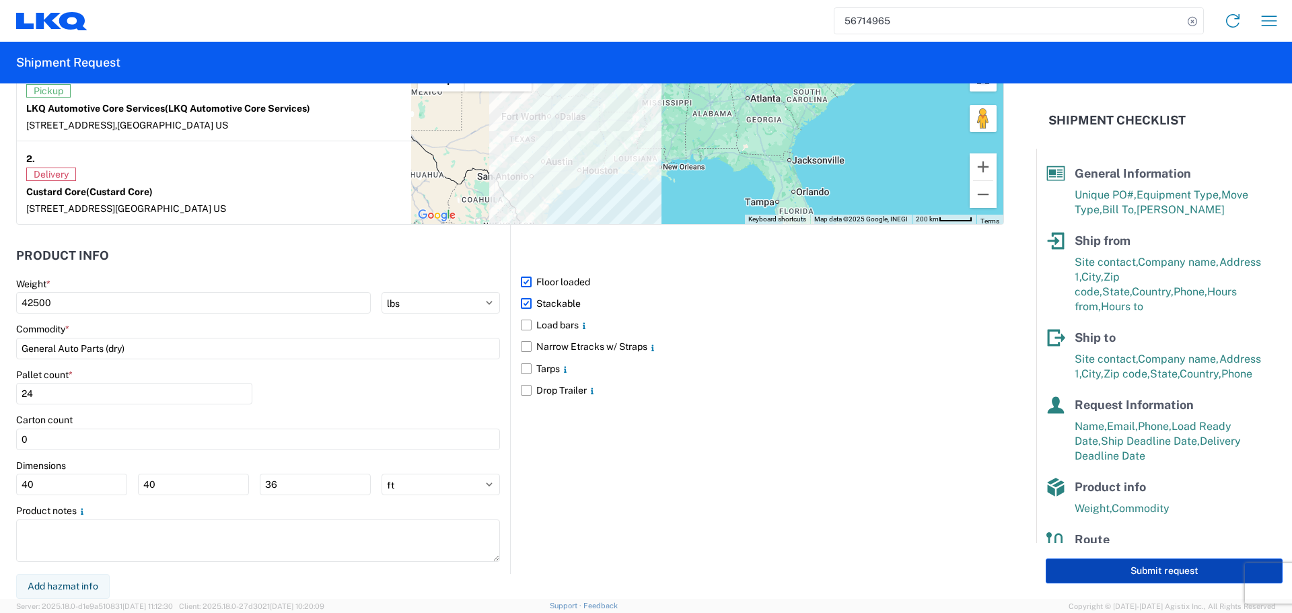
click at [1164, 567] on button "Submit request" at bounding box center [1164, 571] width 237 height 25
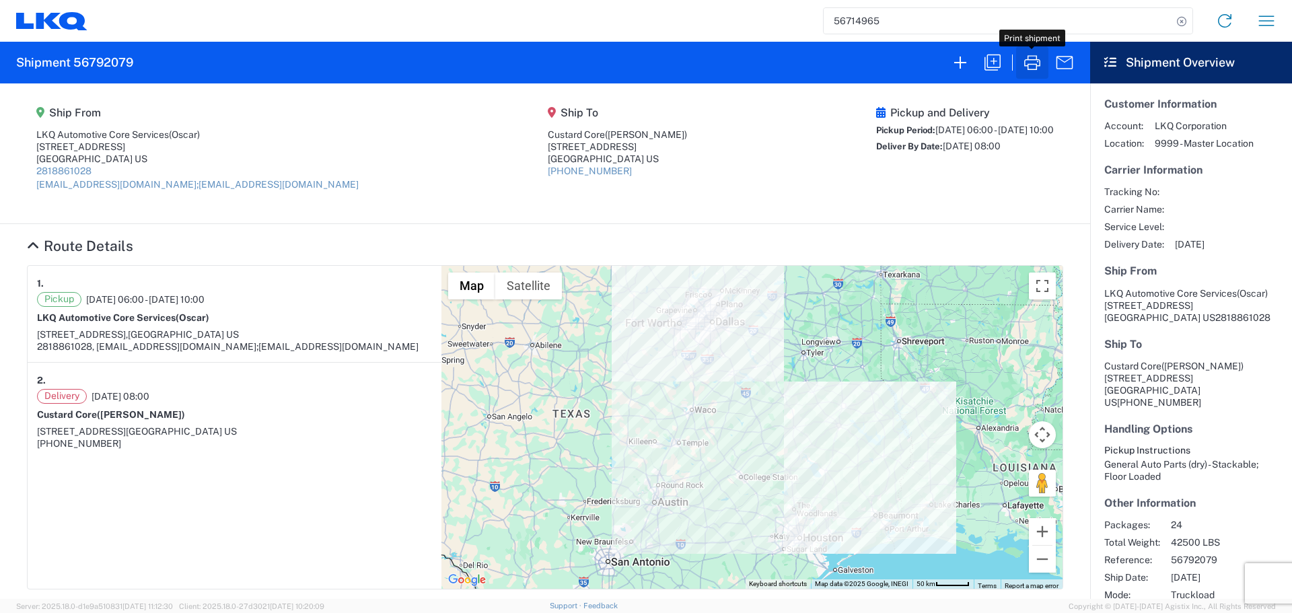
click at [1026, 61] on icon "button" at bounding box center [1032, 63] width 22 height 22
